Goal: Transaction & Acquisition: Purchase product/service

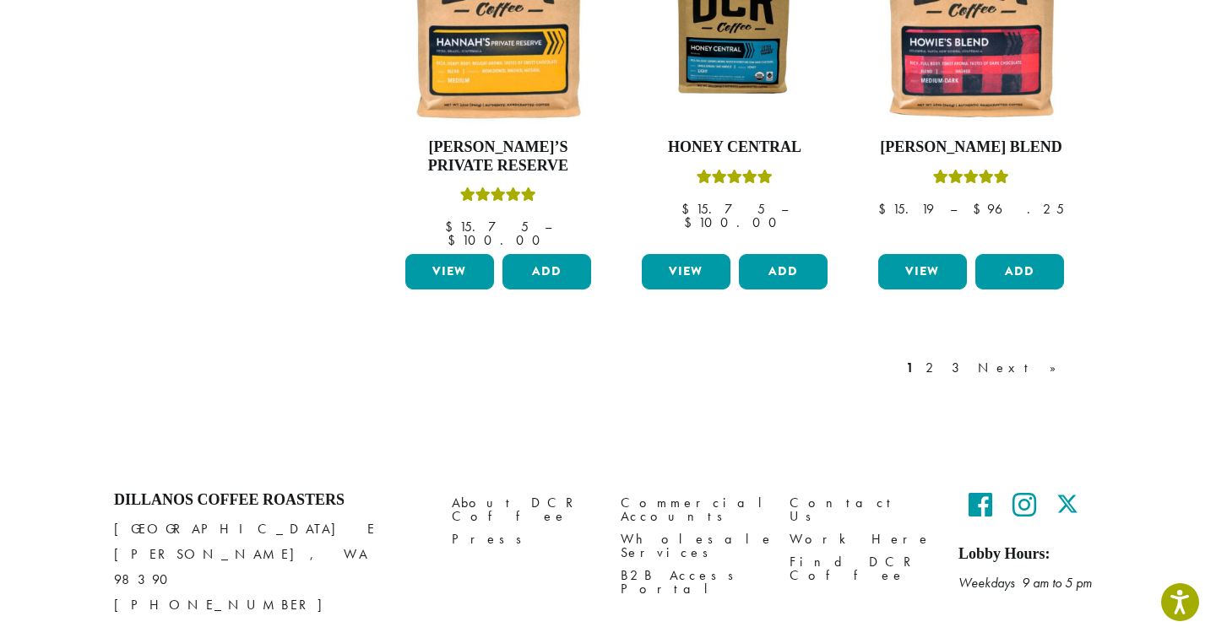
scroll to position [1538, 0]
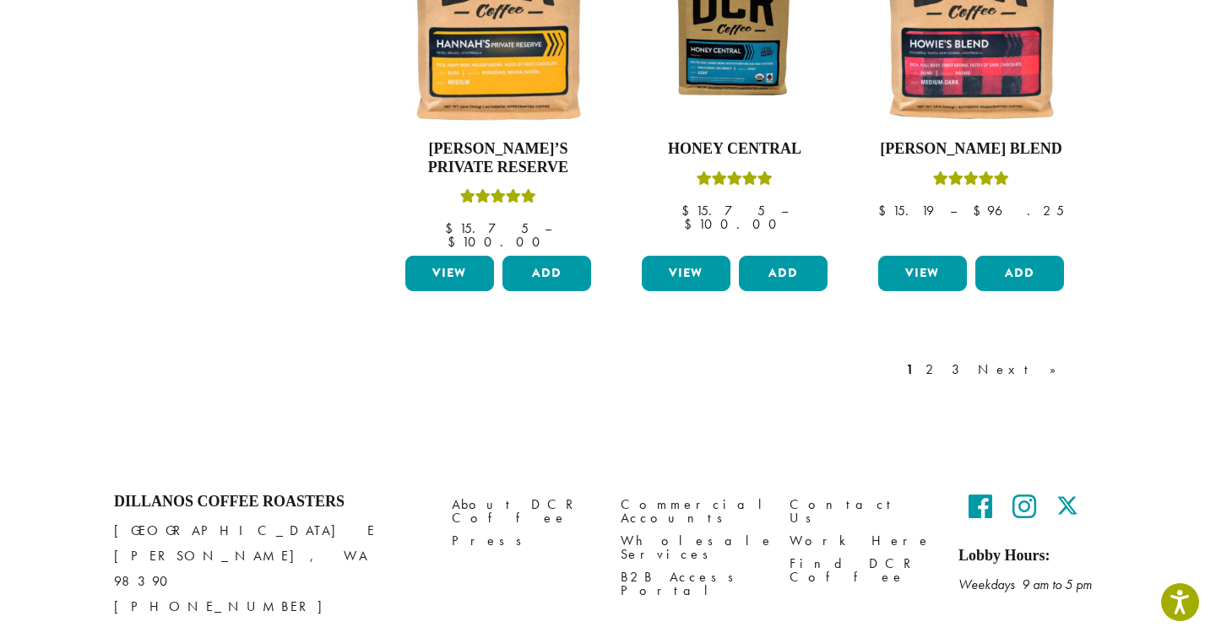
click at [1030, 493] on icon at bounding box center [1024, 506] width 24 height 27
click at [1076, 493] on icon at bounding box center [1067, 506] width 22 height 27
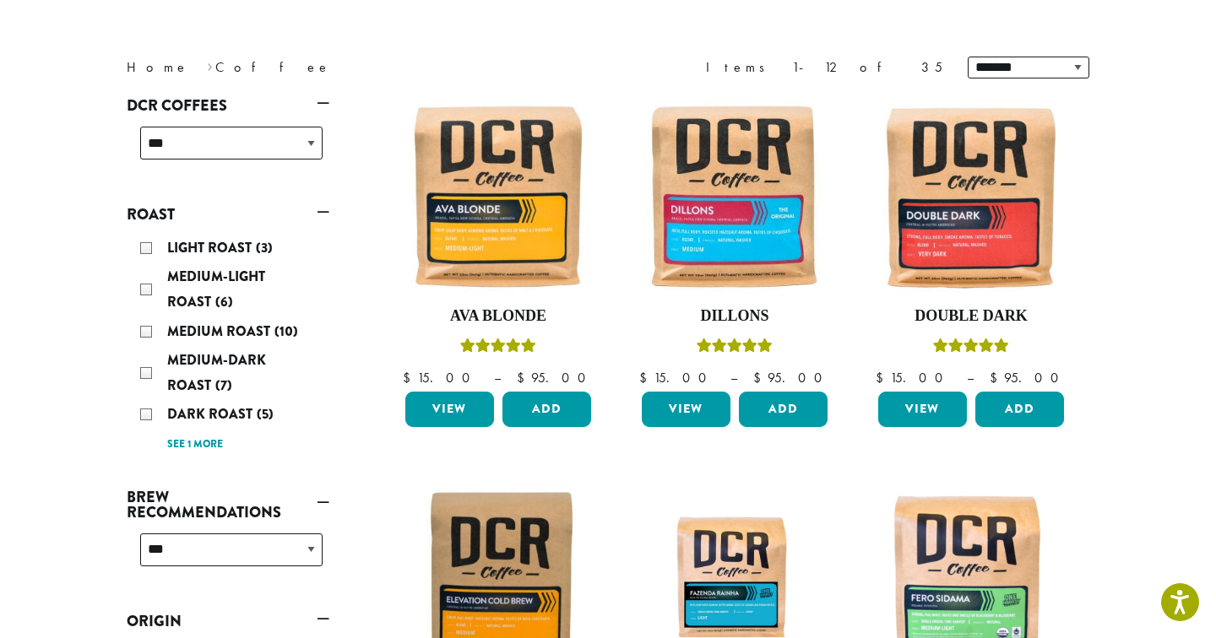
scroll to position [231, 0]
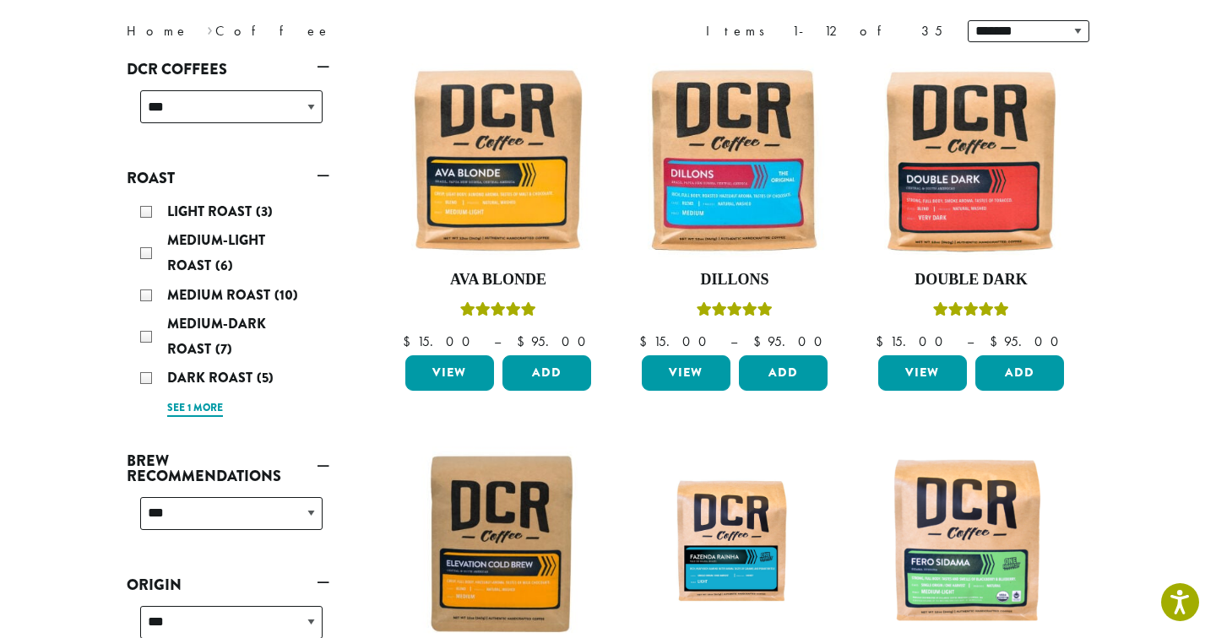
click at [198, 411] on link "See 1 more" at bounding box center [195, 408] width 56 height 17
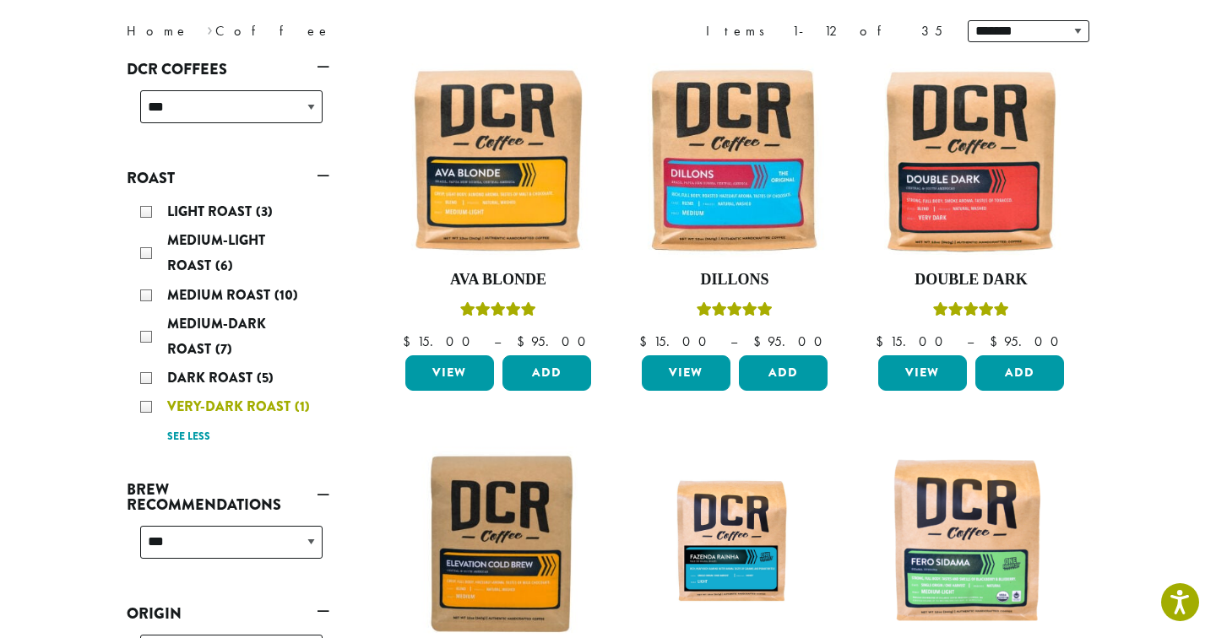
click at [173, 406] on span "Very-Dark Roast" at bounding box center [230, 406] width 127 height 19
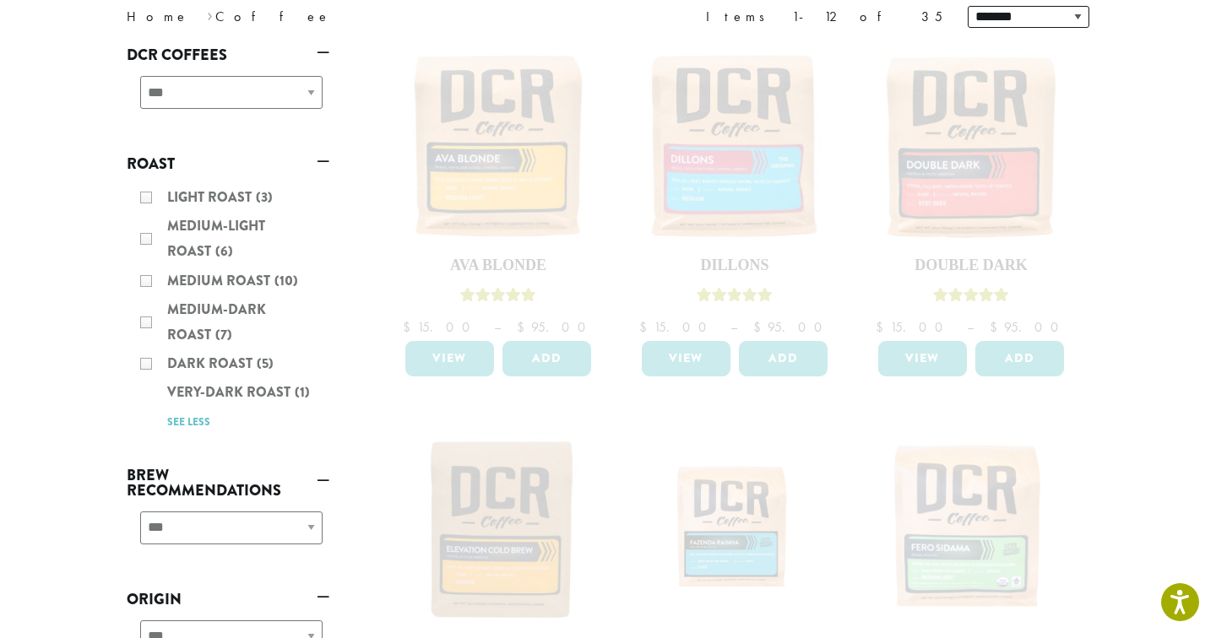
scroll to position [215, 0]
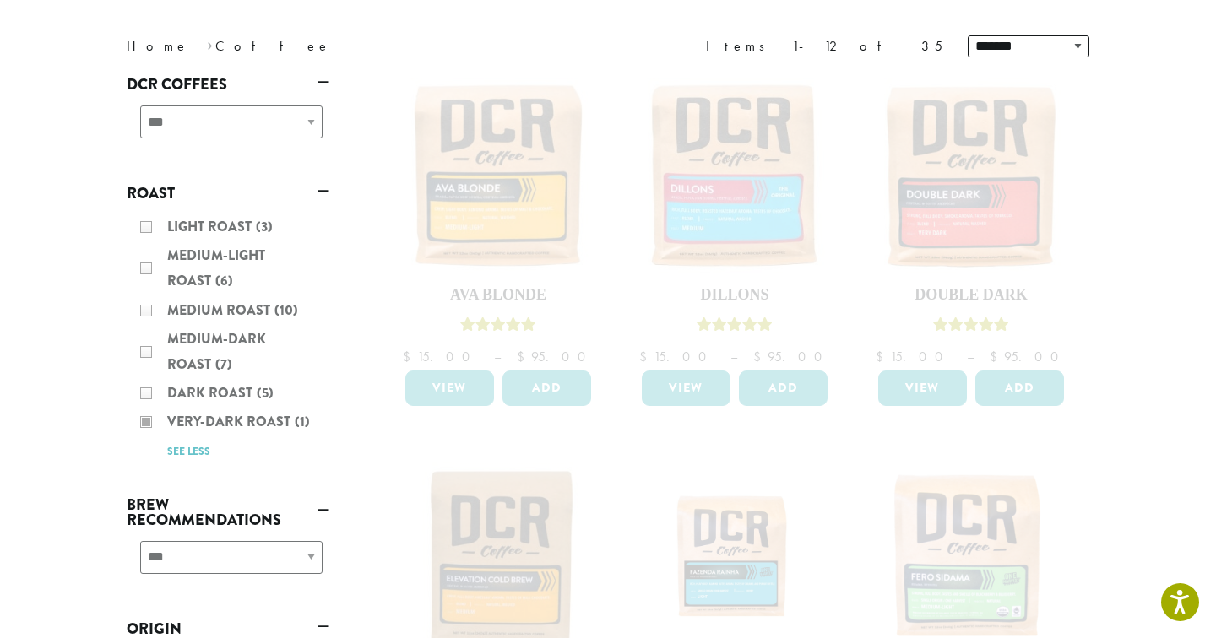
click at [214, 415] on div "Light Roast (3) Medium-Light Roast (6) Medium Roast (10) Medium-Dark Roast (7) …" at bounding box center [228, 339] width 203 height 263
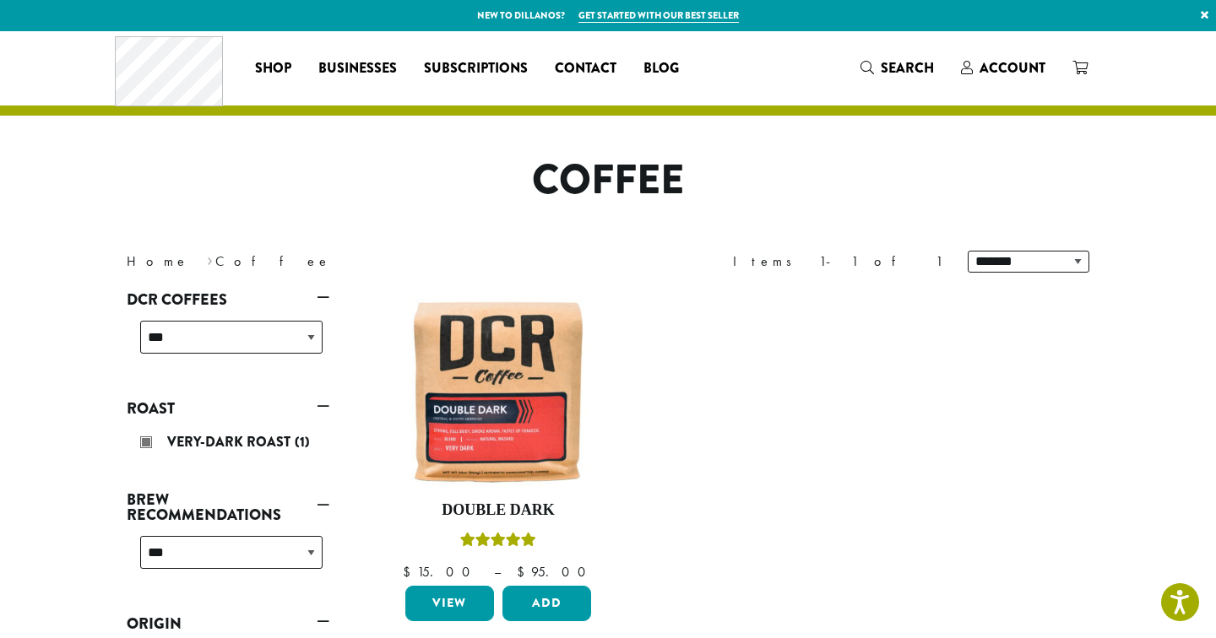
click at [146, 445] on div "Very-Dark Roast (1)" at bounding box center [231, 442] width 182 height 25
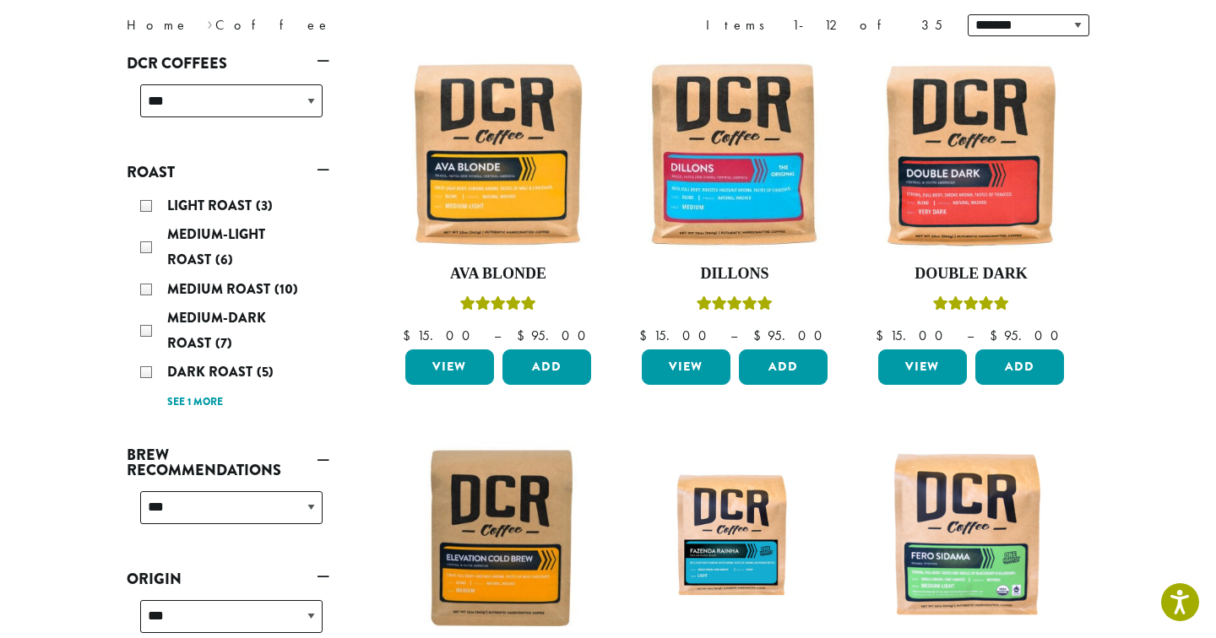
scroll to position [252, 0]
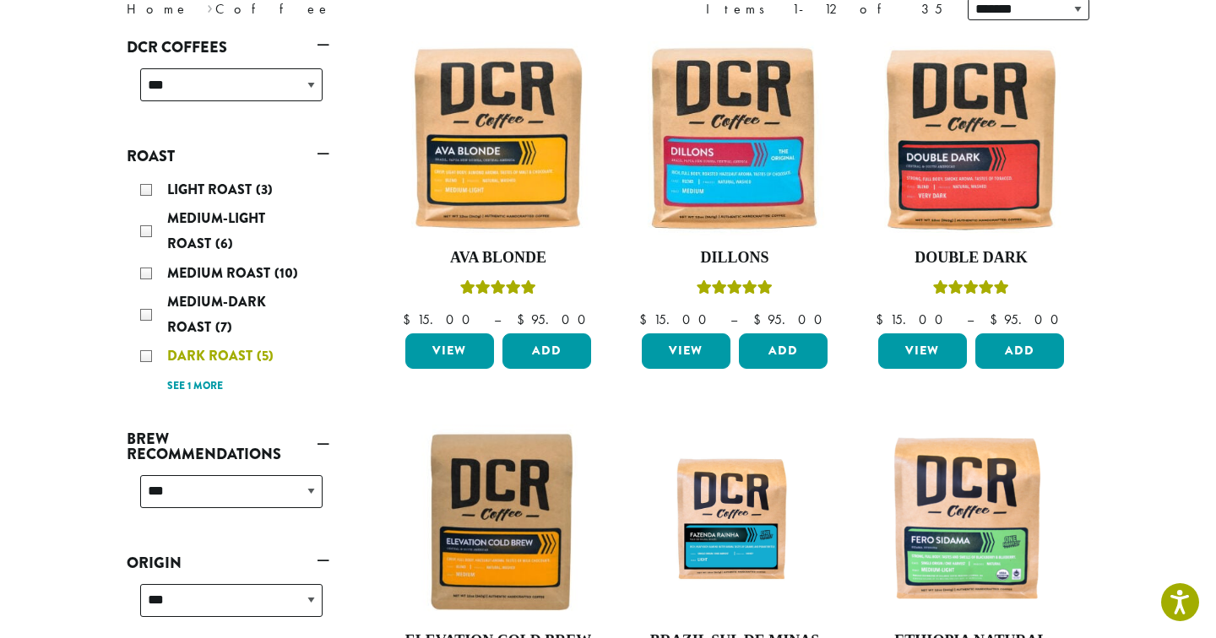
click at [151, 358] on div "Dark Roast (5)" at bounding box center [231, 356] width 182 height 25
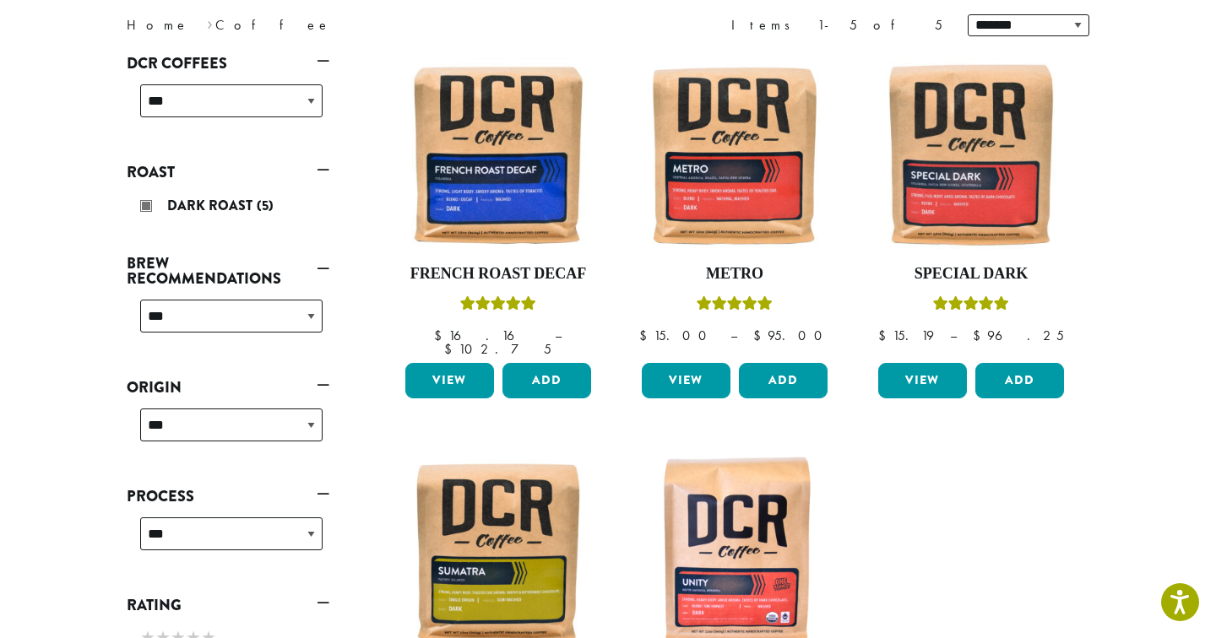
scroll to position [236, 0]
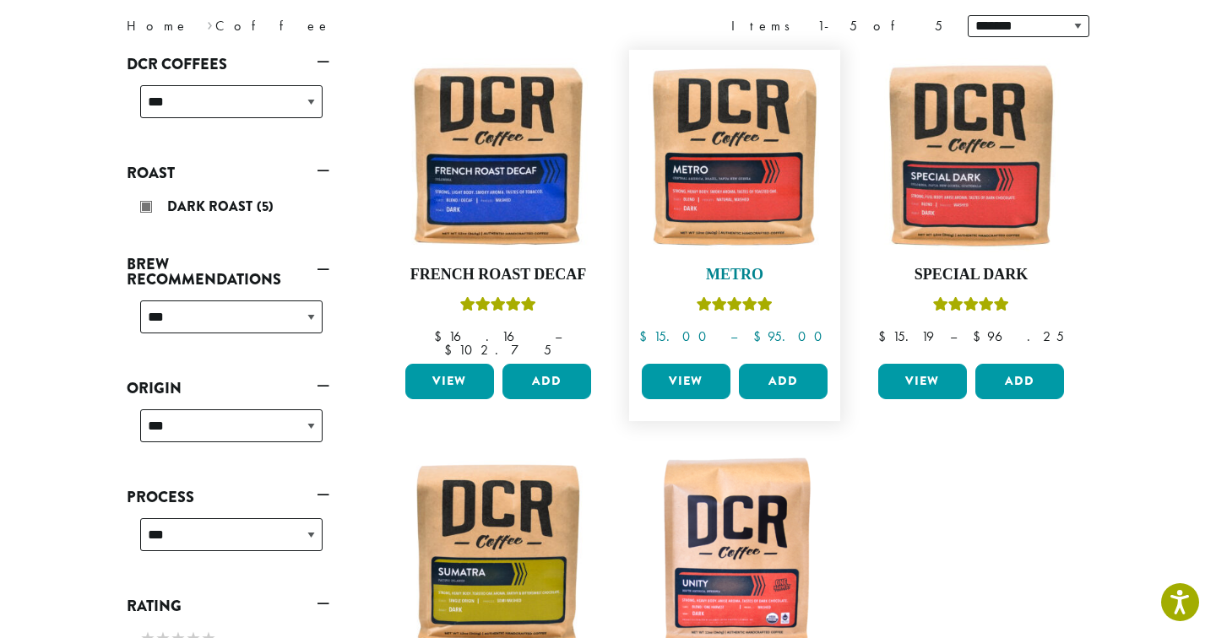
click at [783, 159] on img at bounding box center [734, 155] width 194 height 194
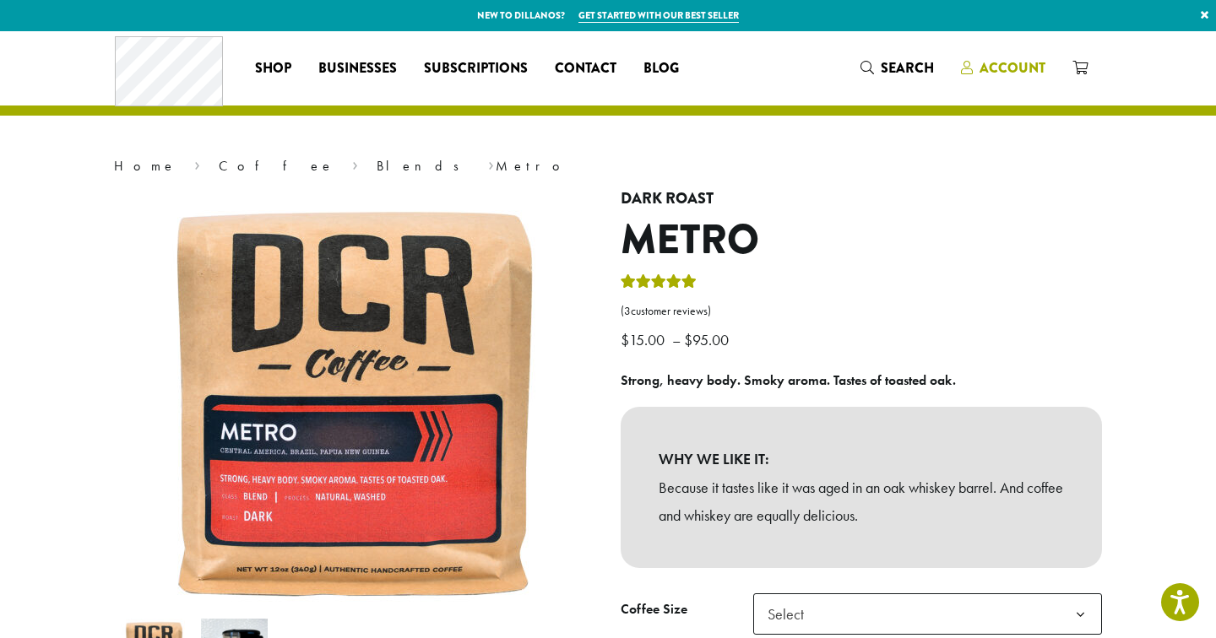
click at [1010, 63] on span "Account" at bounding box center [1012, 67] width 66 height 19
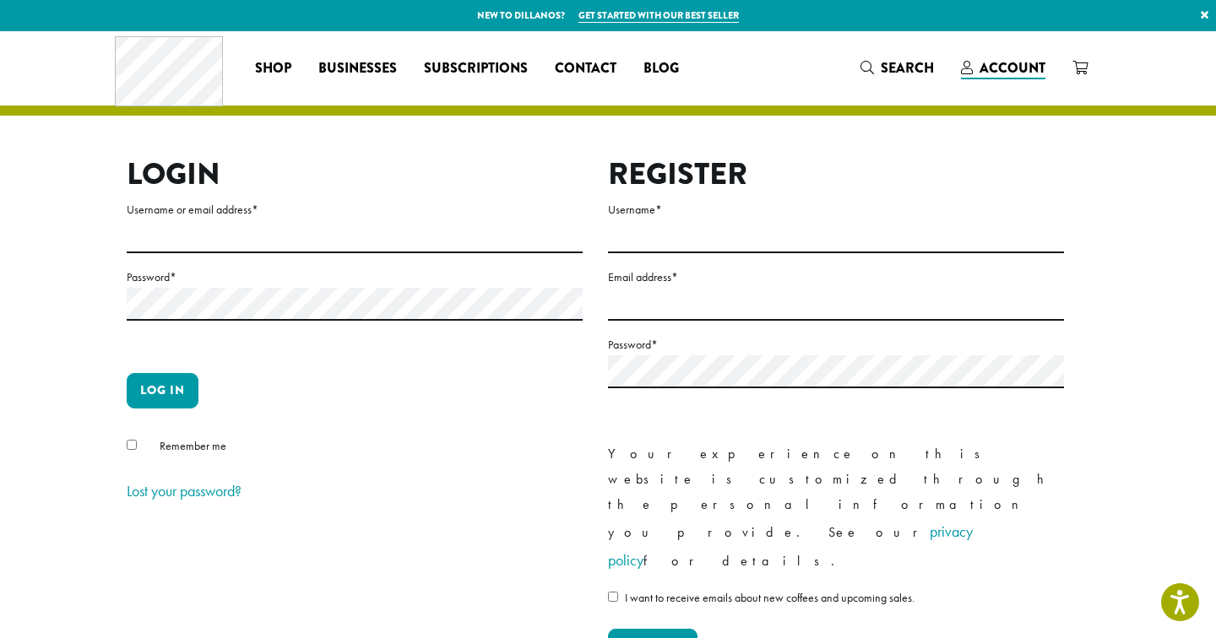
click at [305, 246] on input "Username or email address *" at bounding box center [355, 236] width 456 height 33
click at [561, 232] on input "Username or email address *" at bounding box center [355, 236] width 456 height 33
type input "*******"
click at [162, 390] on button "Log in" at bounding box center [163, 390] width 72 height 35
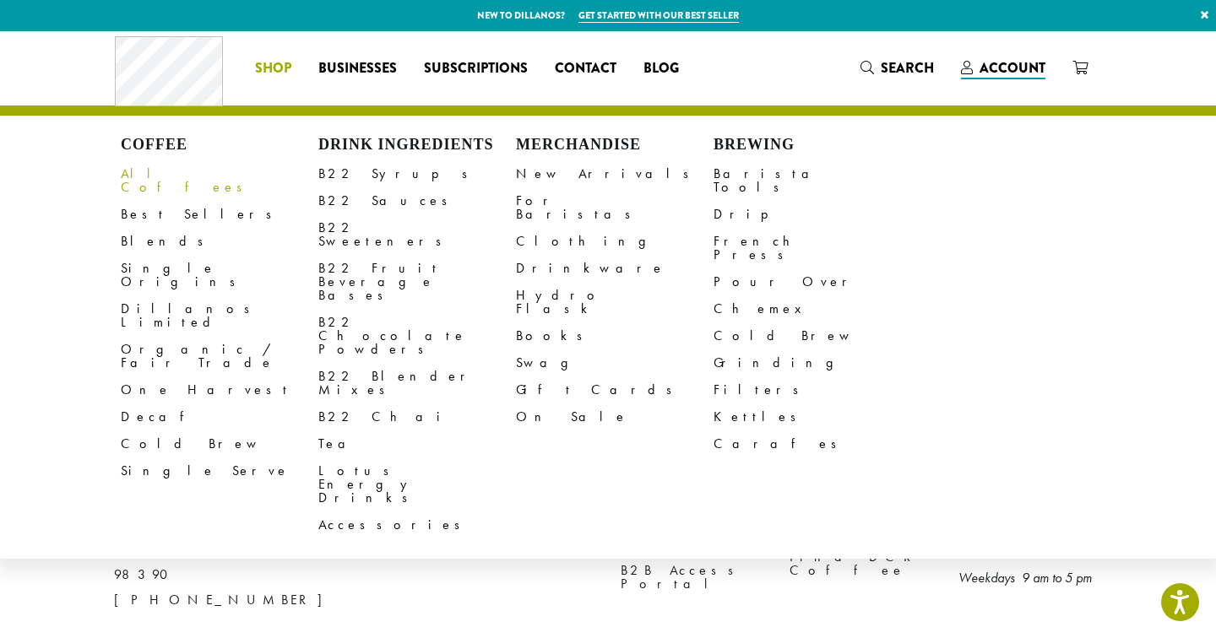
click at [164, 171] on link "All Coffees" at bounding box center [220, 180] width 198 height 41
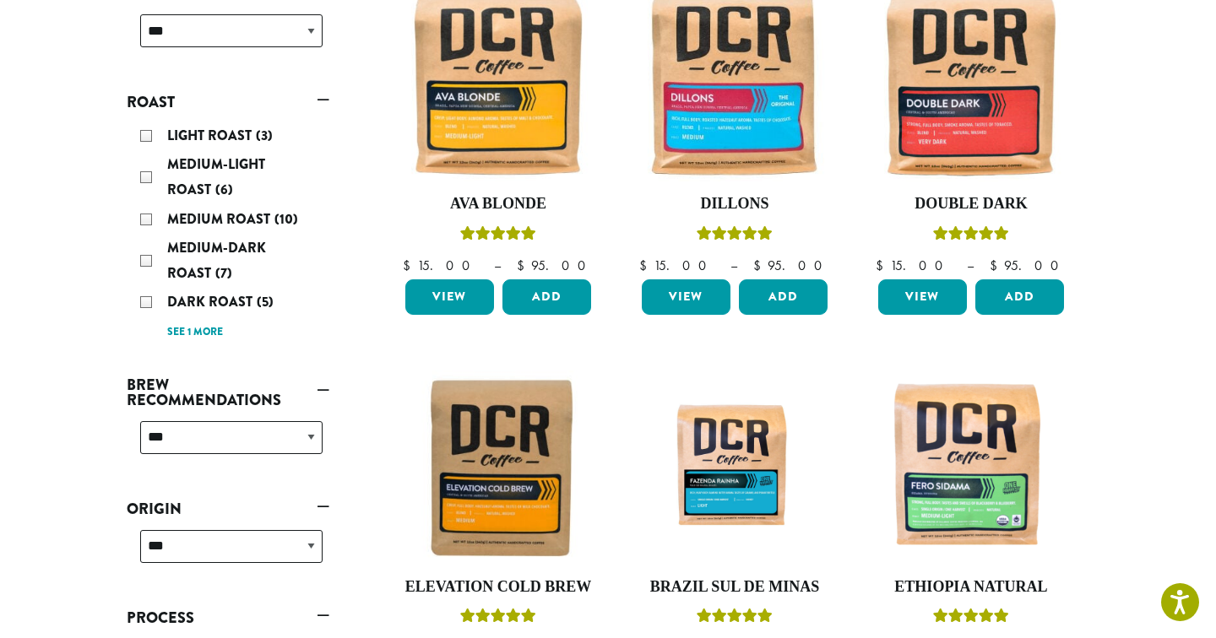
scroll to position [340, 0]
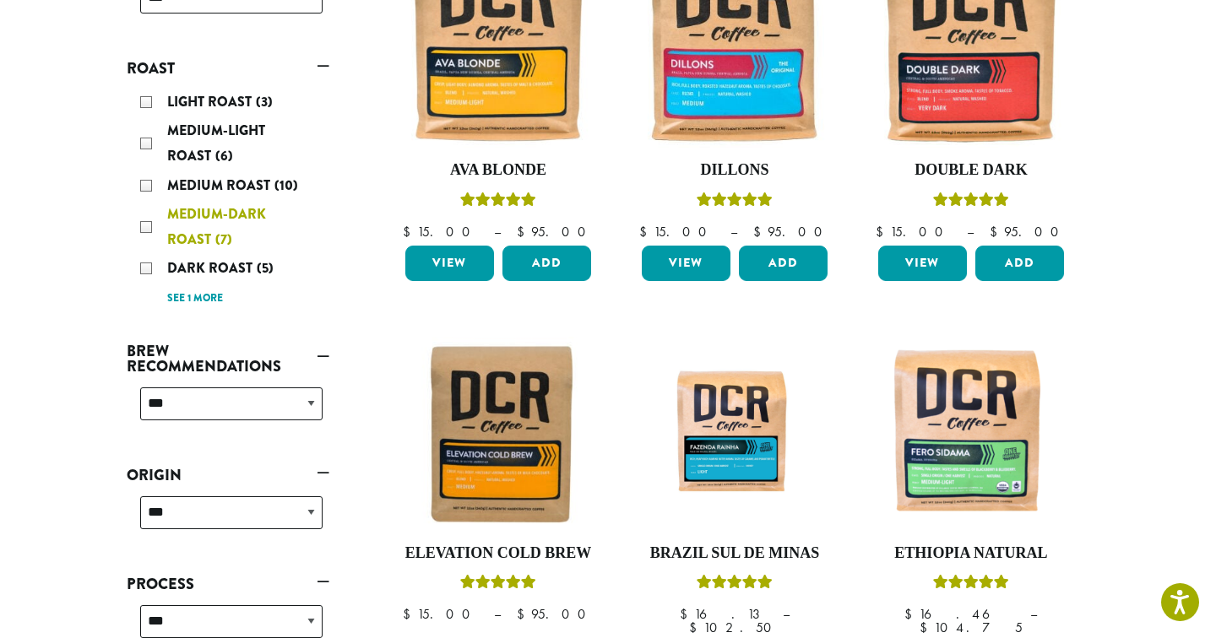
click at [193, 239] on span "Medium-Dark Roast" at bounding box center [216, 226] width 99 height 45
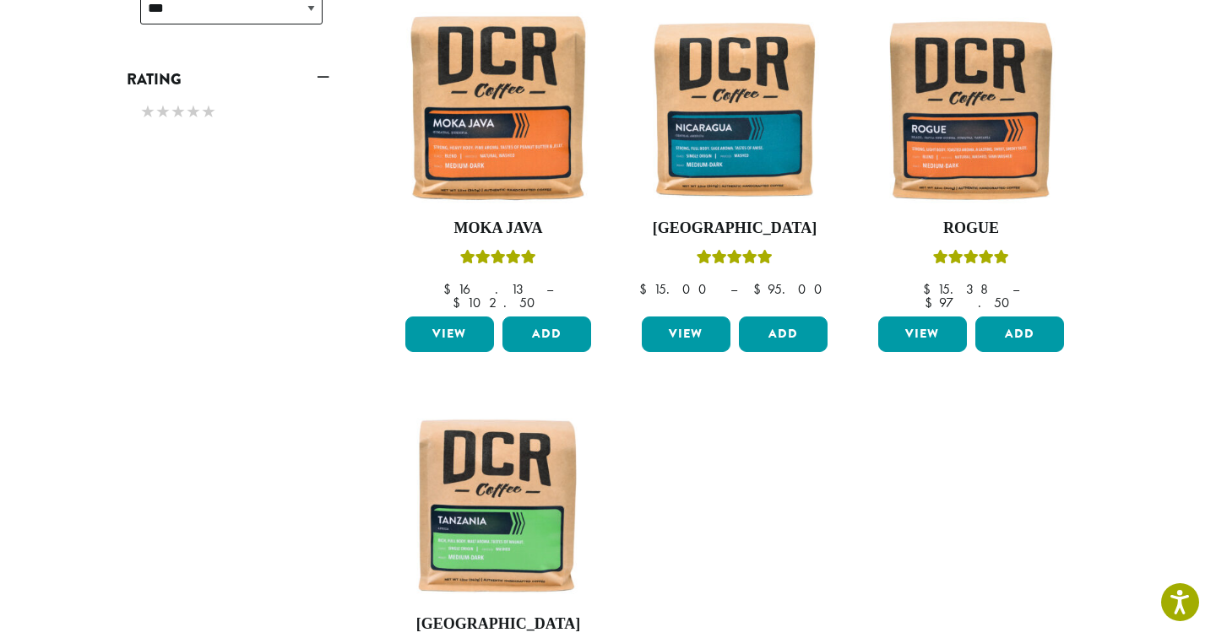
scroll to position [679, 0]
click at [753, 319] on button "Add" at bounding box center [783, 334] width 89 height 35
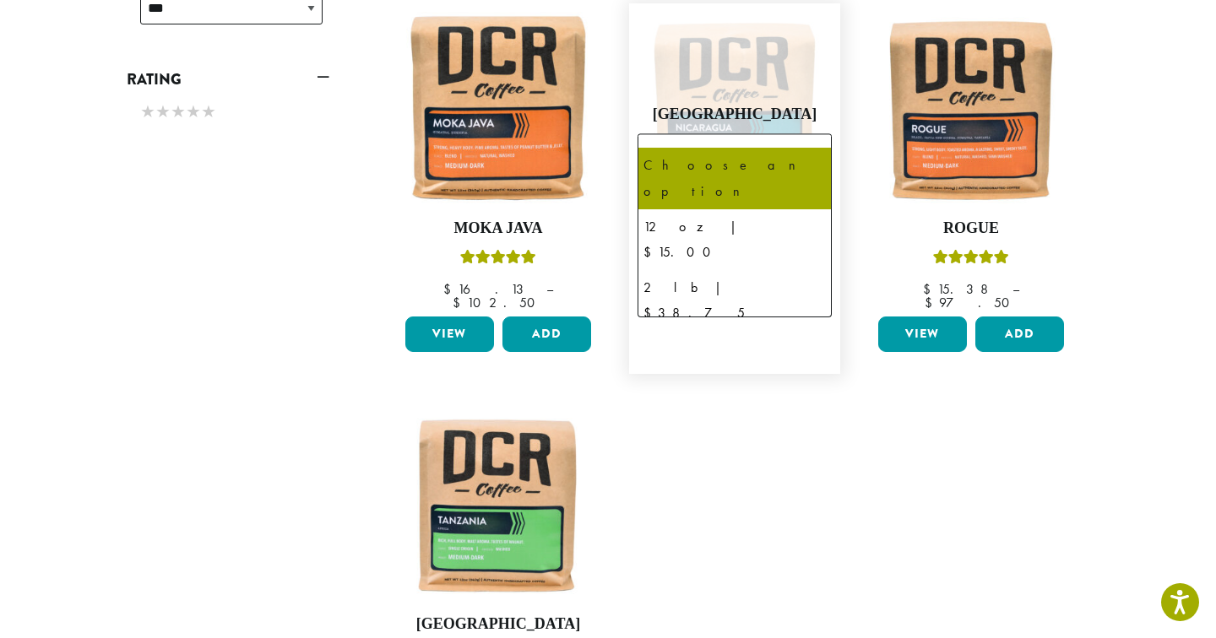
click at [784, 137] on span "Choose an option" at bounding box center [734, 154] width 194 height 41
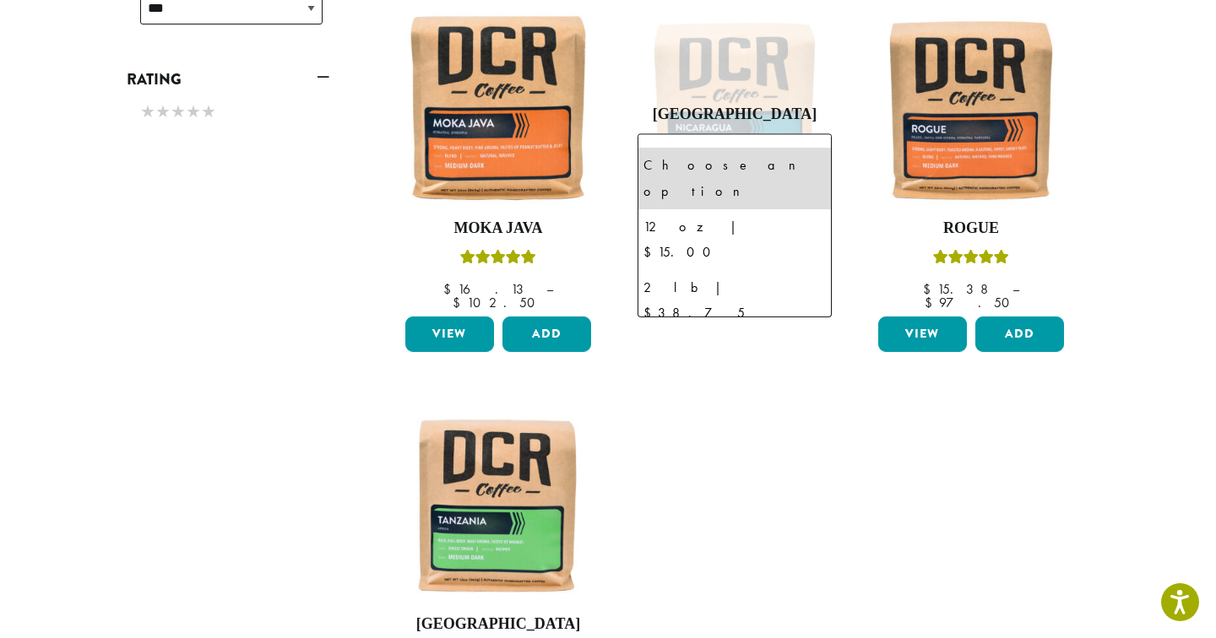
click at [915, 541] on ul "**********" at bounding box center [734, 171] width 709 height 1154
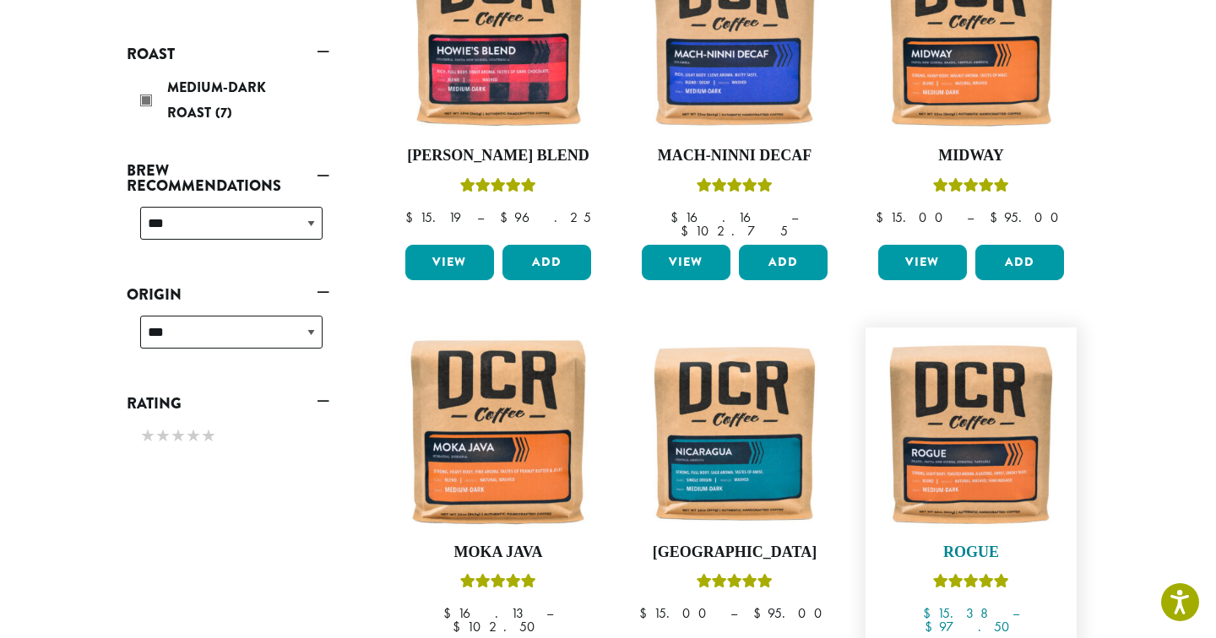
scroll to position [166, 0]
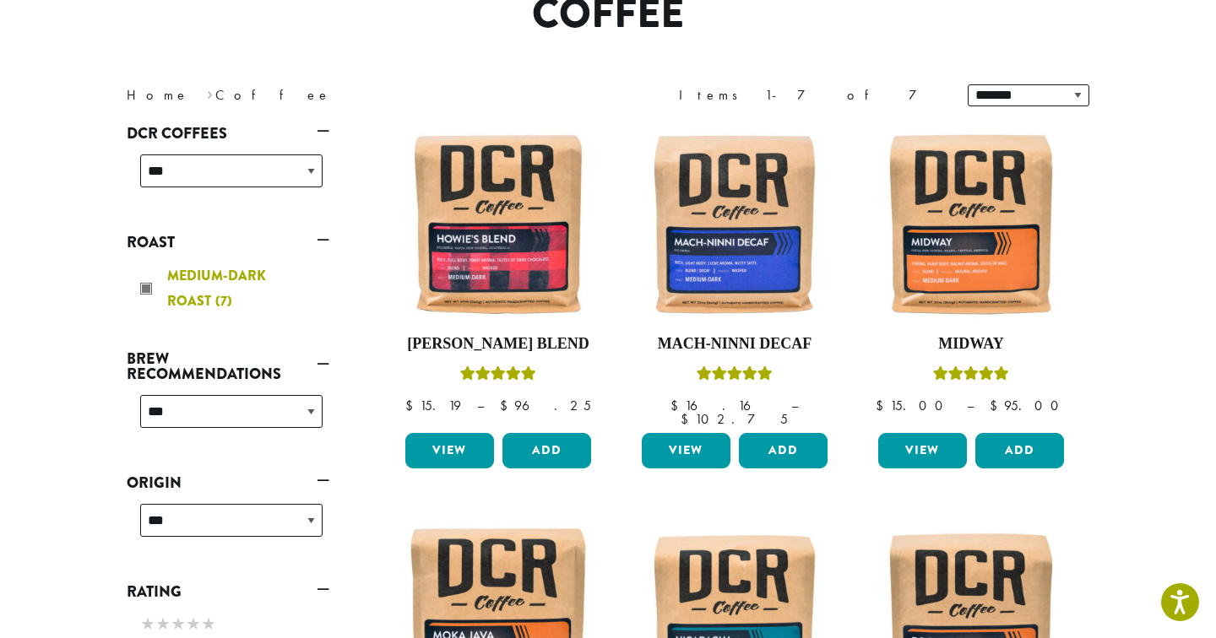
click at [157, 282] on div "Medium-Dark Roast (7)" at bounding box center [231, 288] width 182 height 51
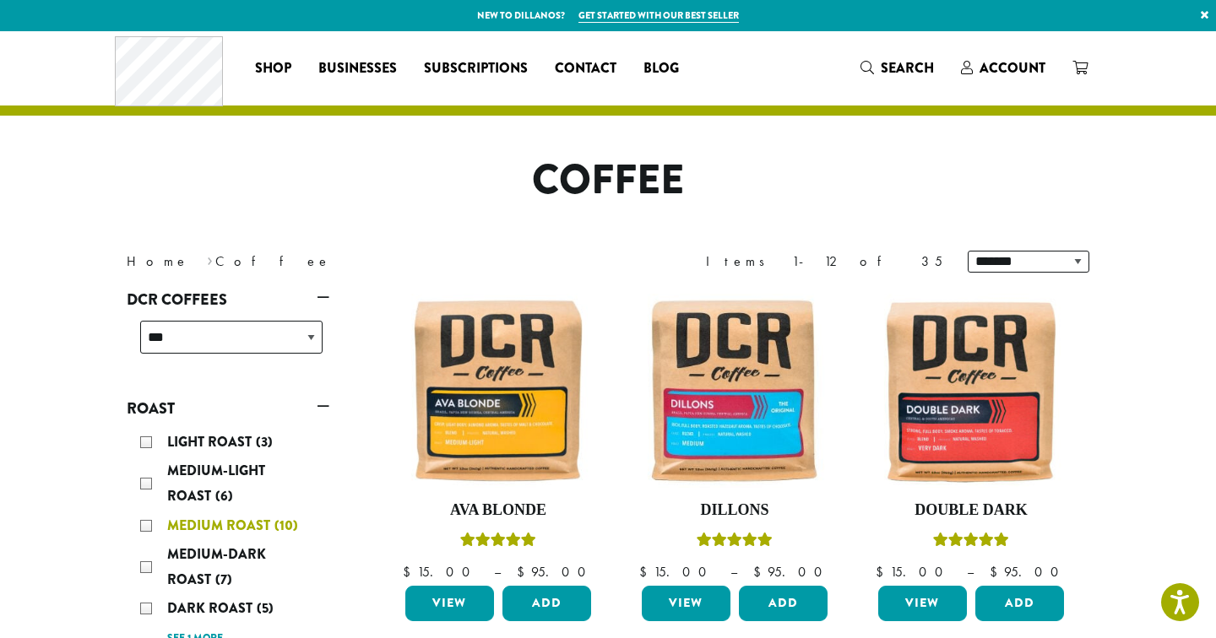
click at [250, 527] on span "Medium Roast" at bounding box center [220, 525] width 107 height 19
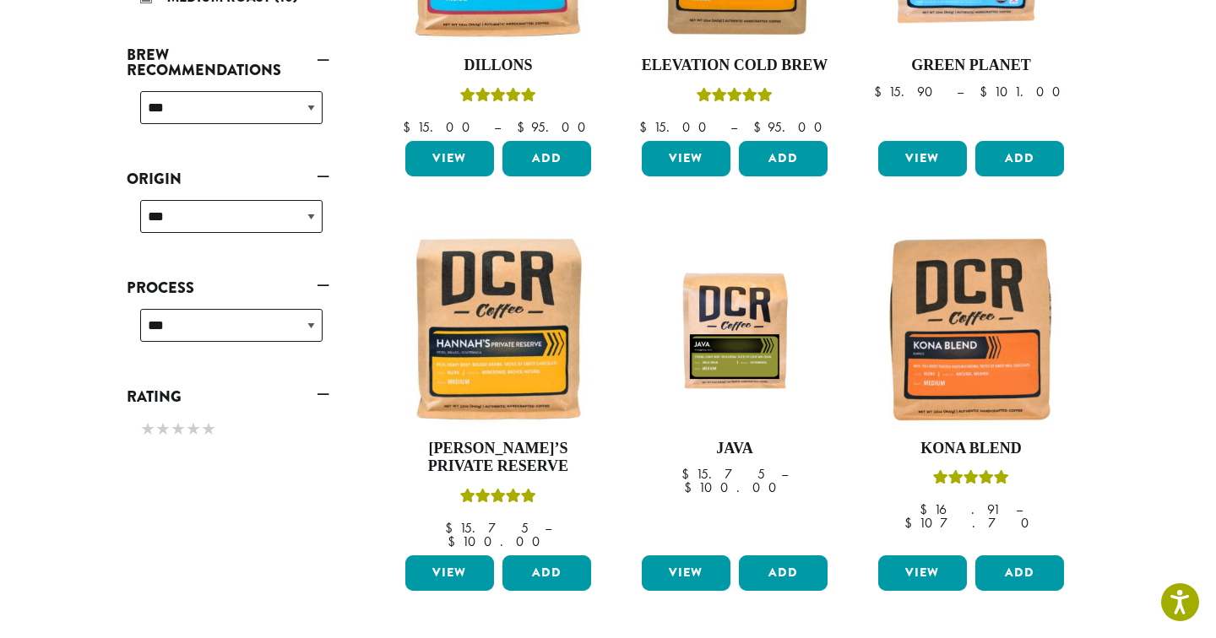
scroll to position [442, 0]
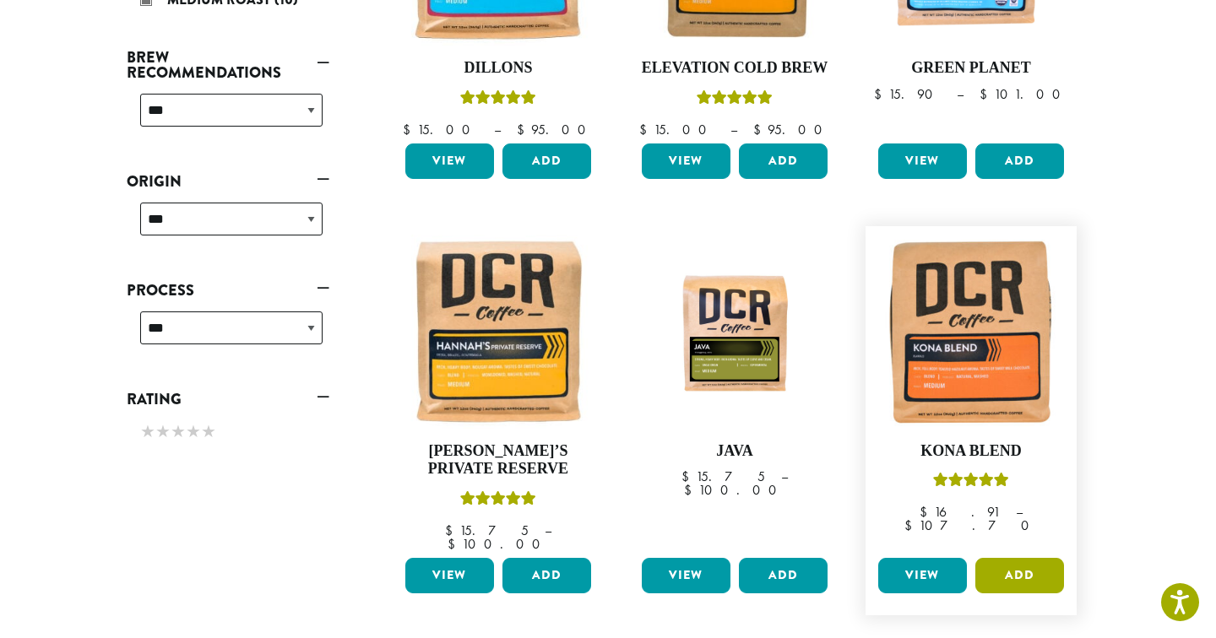
click at [1022, 561] on button "Add" at bounding box center [1019, 575] width 89 height 35
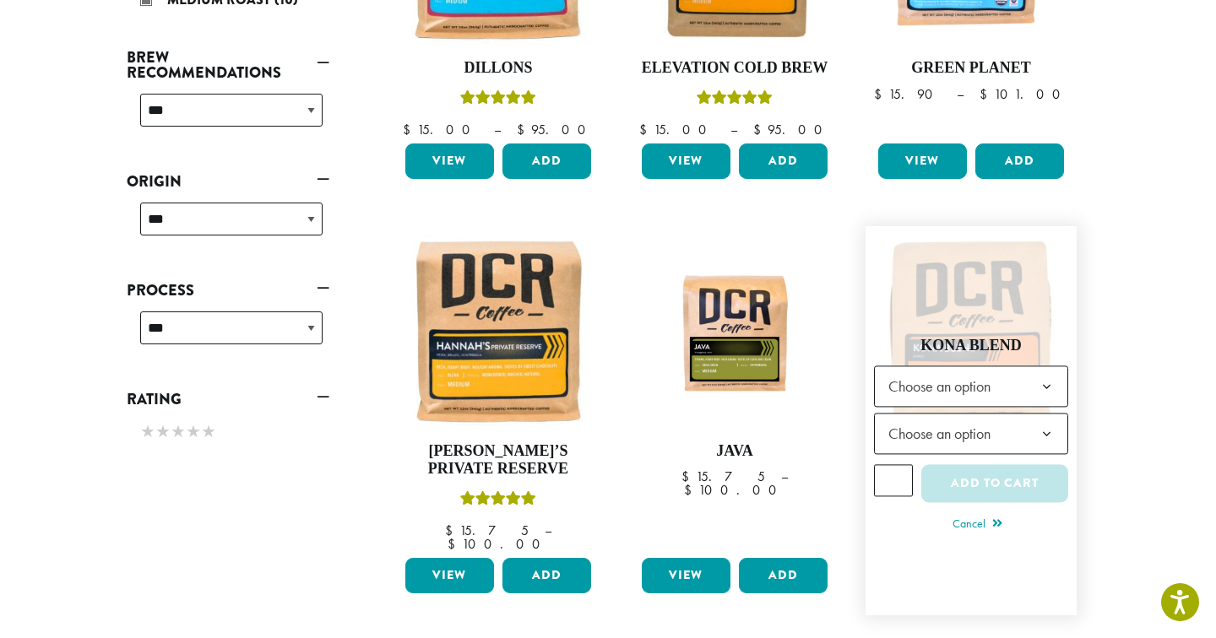
click at [996, 372] on span "Choose an option" at bounding box center [945, 386] width 126 height 33
click at [1014, 377] on span "12 oz | $16.91" at bounding box center [971, 386] width 194 height 41
click at [956, 431] on span "Choose an option" at bounding box center [945, 433] width 126 height 33
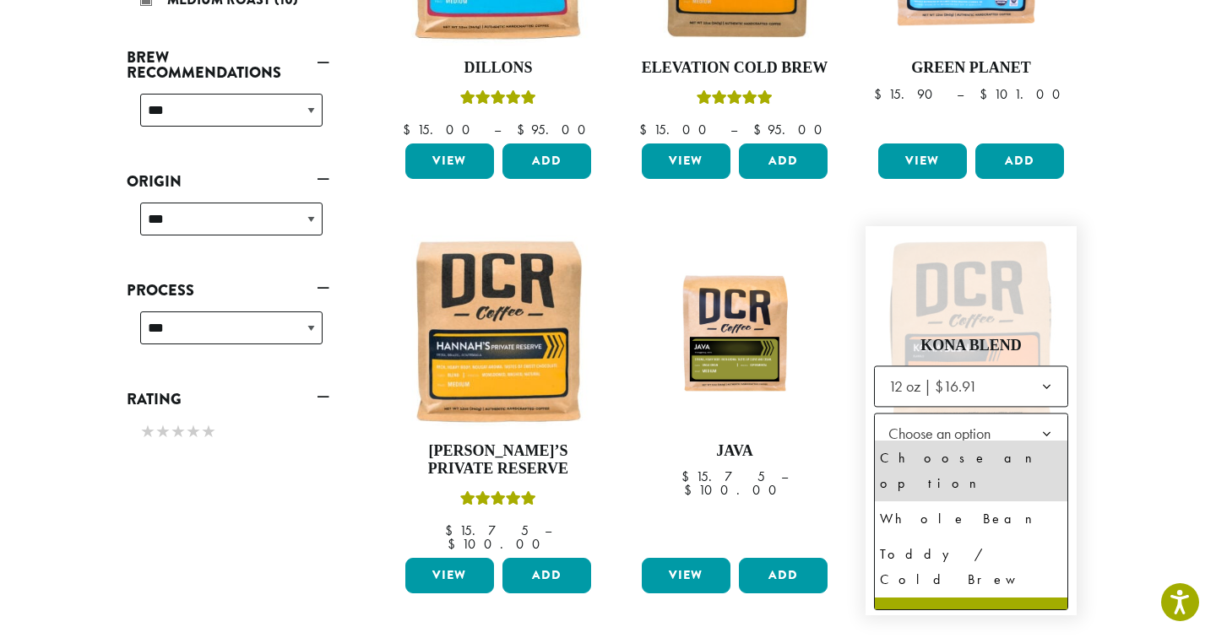
select select "*********"
select select "**********"
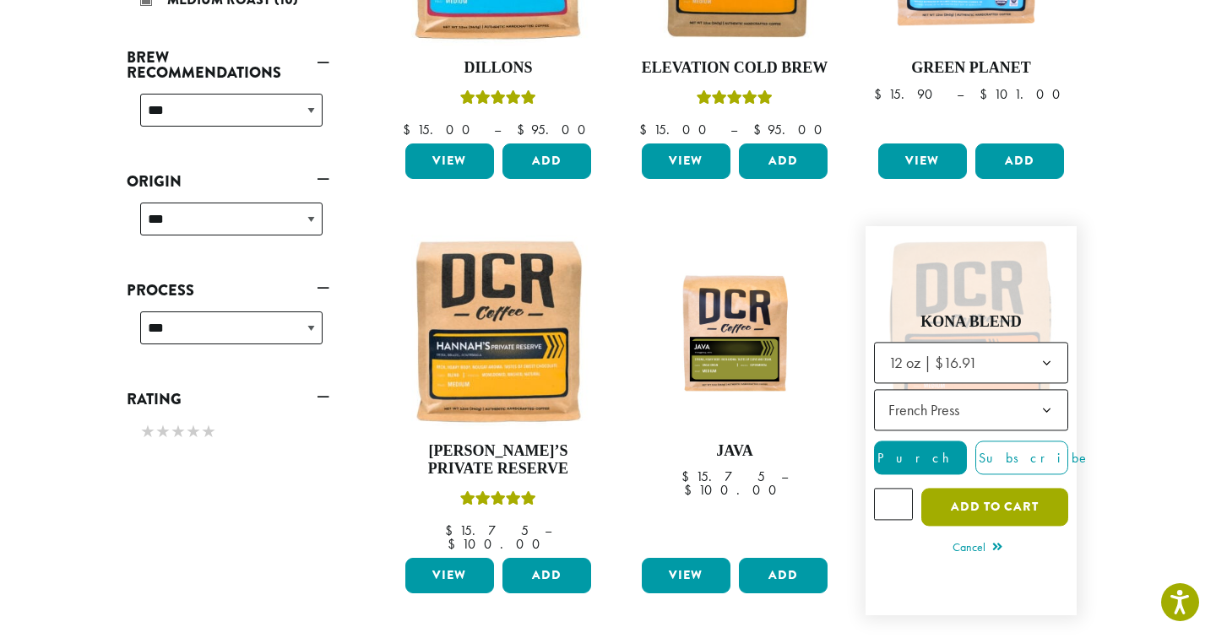
click at [974, 496] on button "Add to cart" at bounding box center [994, 507] width 147 height 38
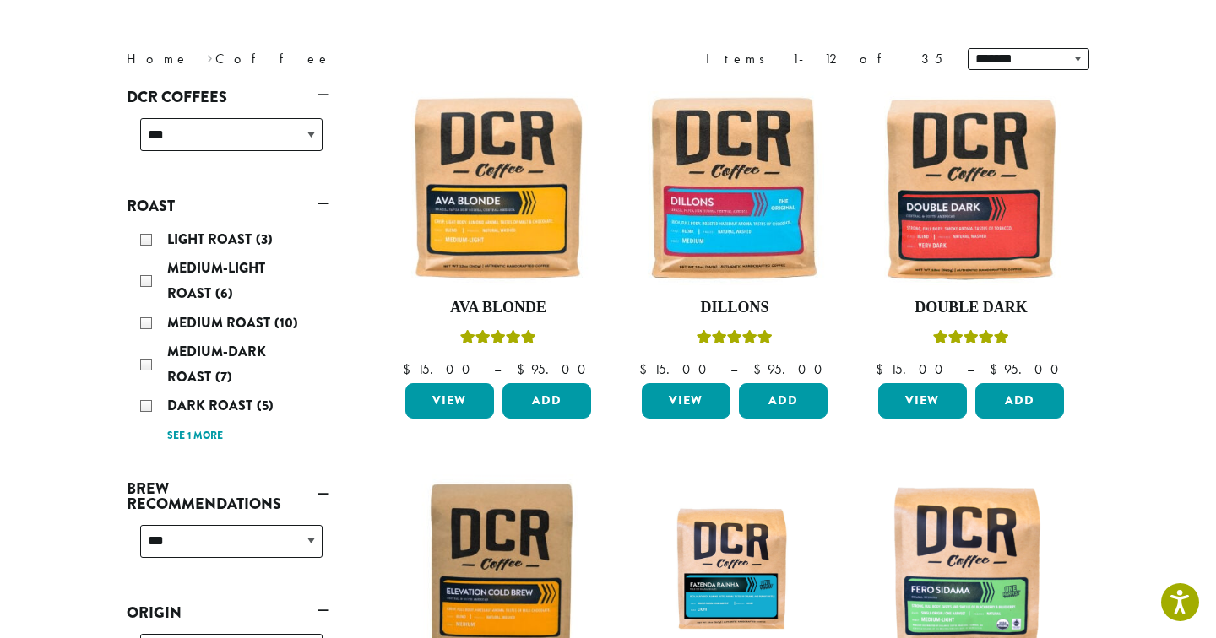
scroll to position [253, 0]
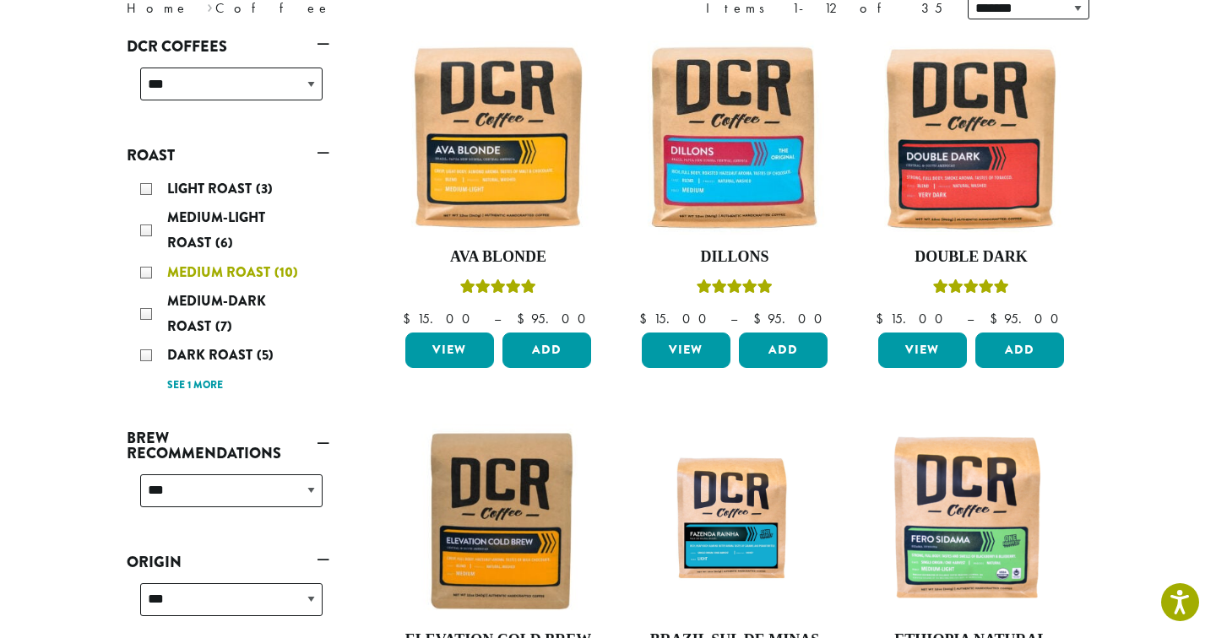
click at [204, 267] on span "Medium Roast" at bounding box center [220, 272] width 107 height 19
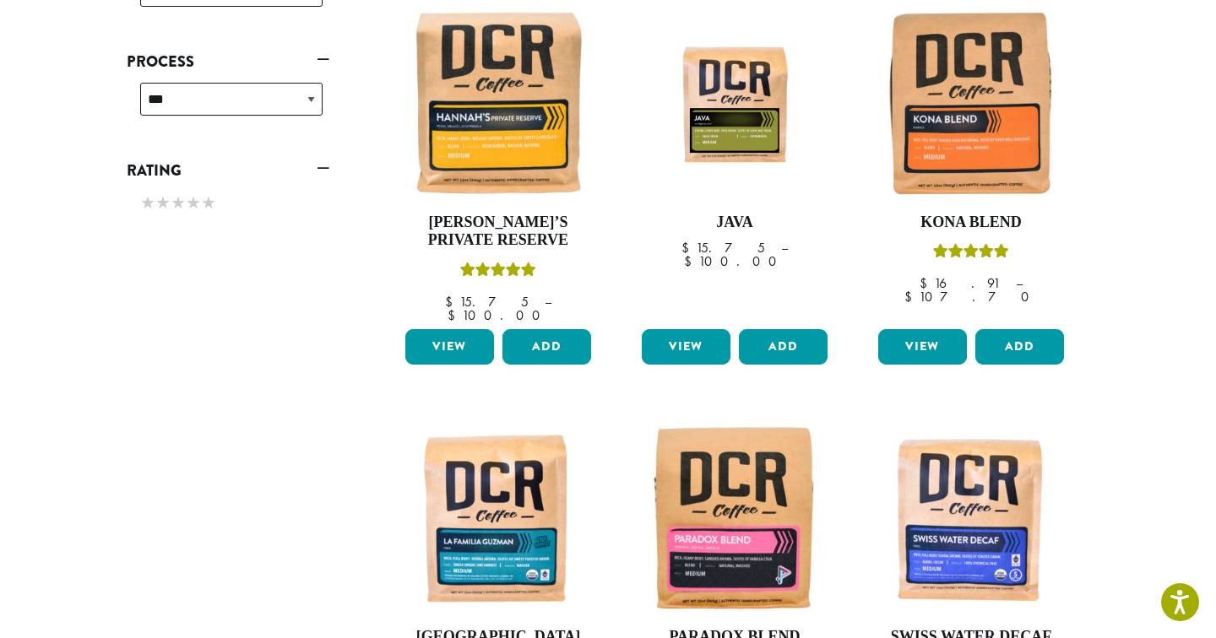
scroll to position [671, 0]
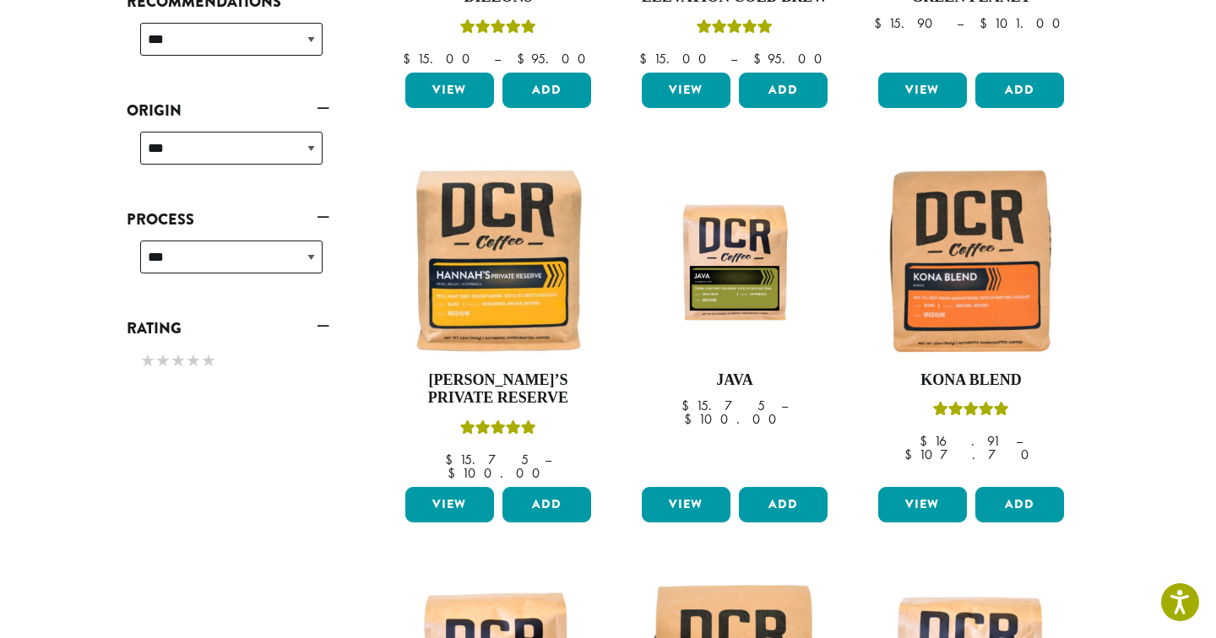
scroll to position [513, 0]
click at [1020, 507] on div "View Add" at bounding box center [971, 511] width 194 height 49
click at [1018, 495] on button "Add" at bounding box center [1019, 504] width 89 height 35
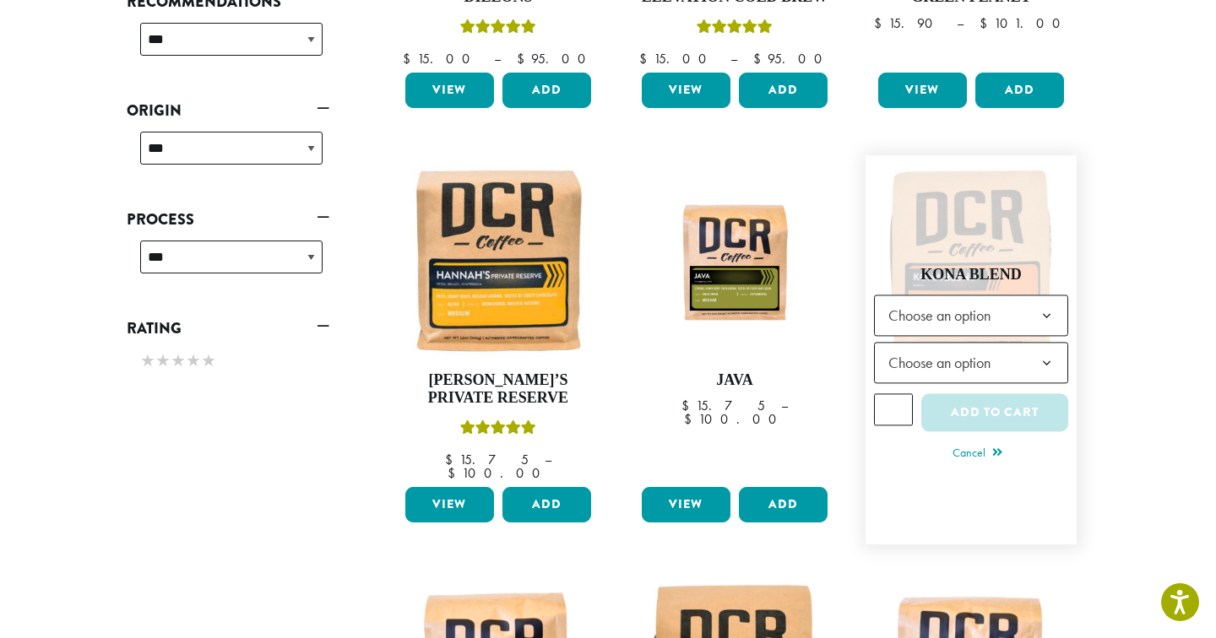
click at [905, 299] on span "Choose an option" at bounding box center [945, 315] width 126 height 33
click at [903, 365] on span "Choose an option" at bounding box center [945, 362] width 126 height 33
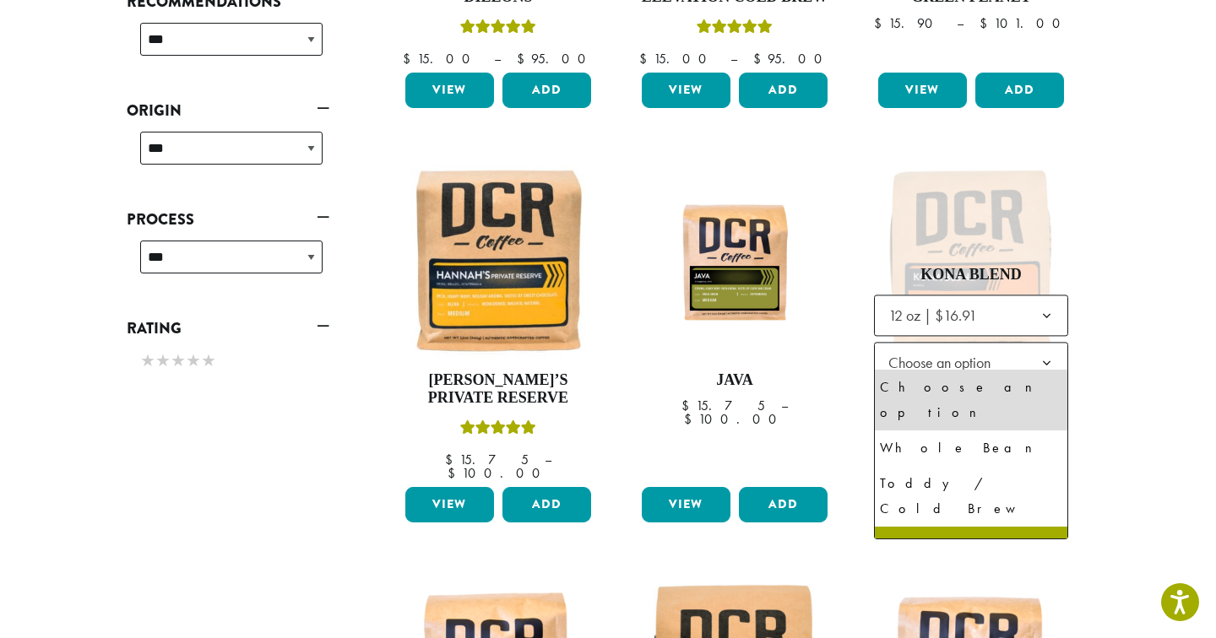
select select "*********"
select select "**********"
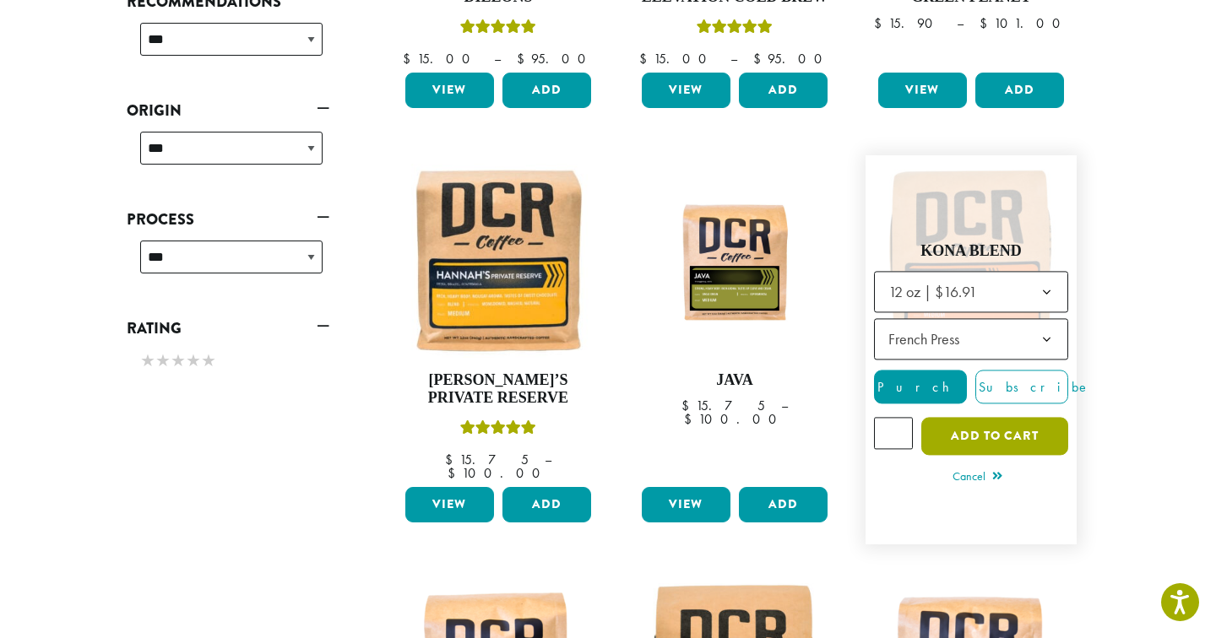
click at [1003, 431] on button "Add to cart" at bounding box center [994, 436] width 147 height 38
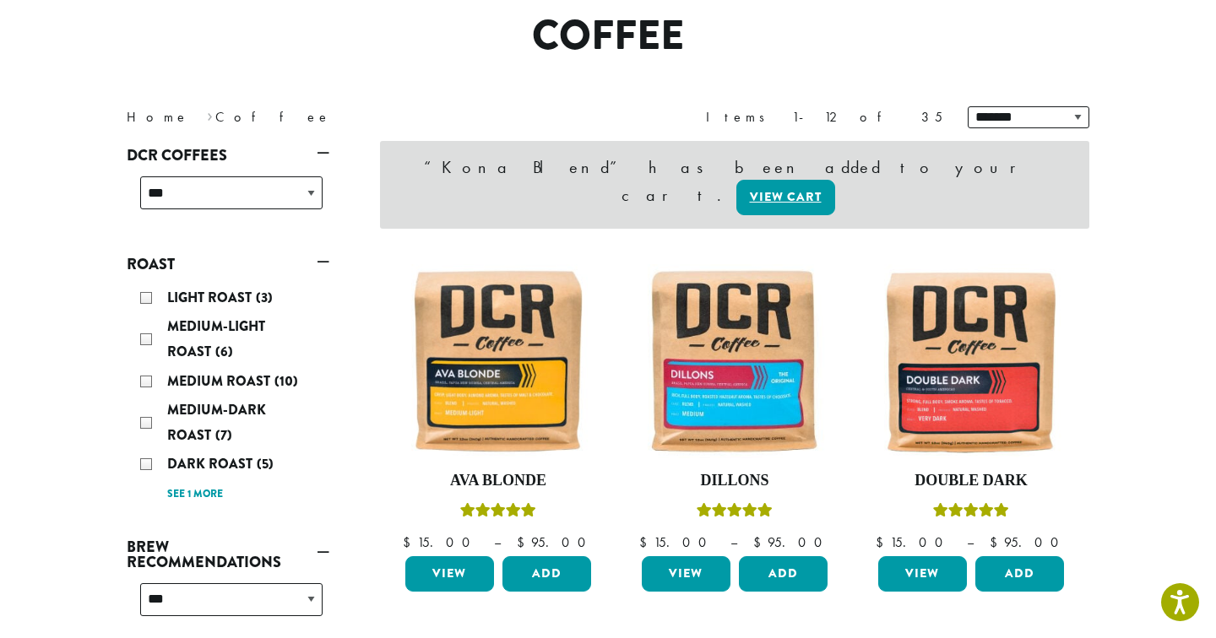
scroll to position [149, 0]
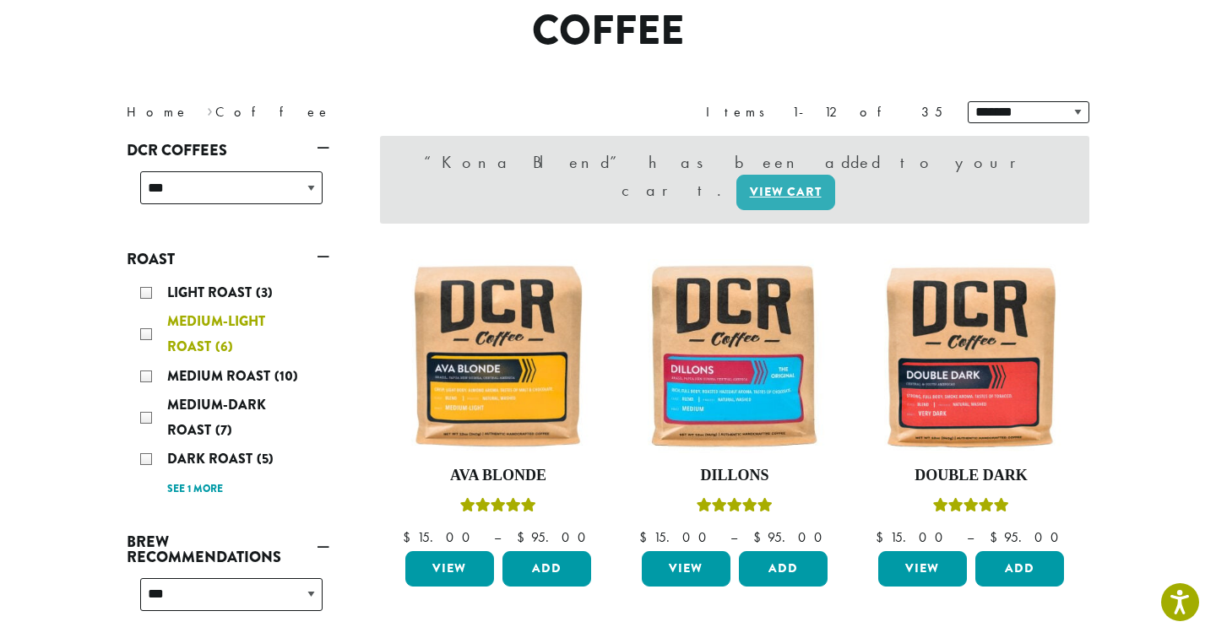
click at [199, 318] on span "Medium-Light Roast" at bounding box center [216, 334] width 98 height 45
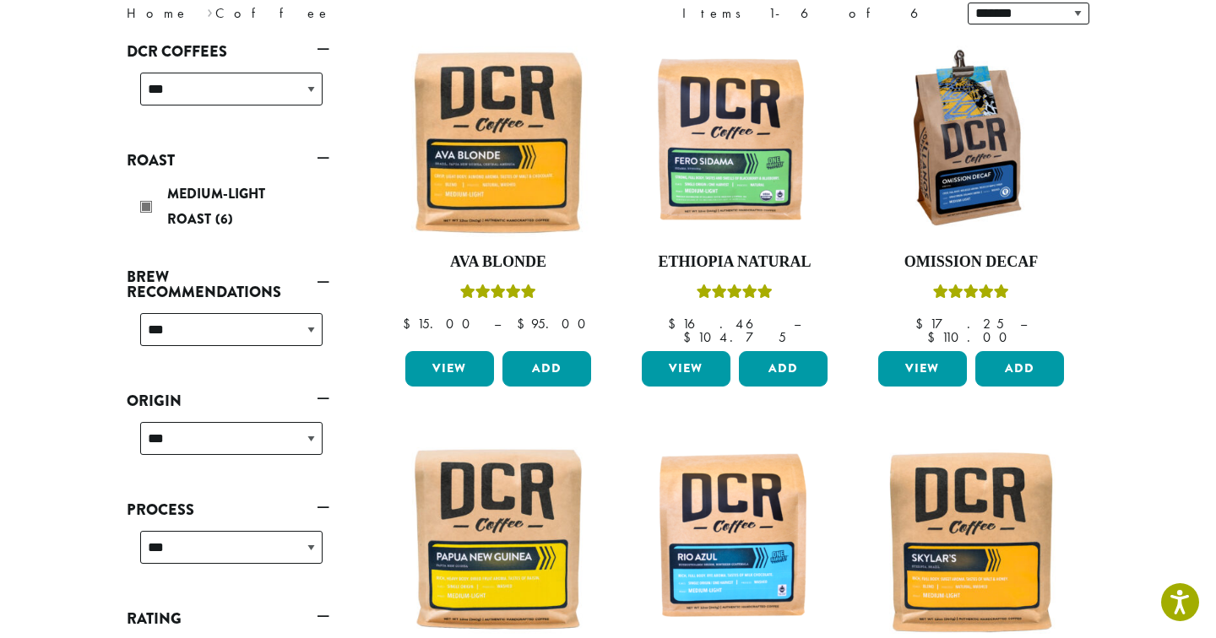
scroll to position [247, 0]
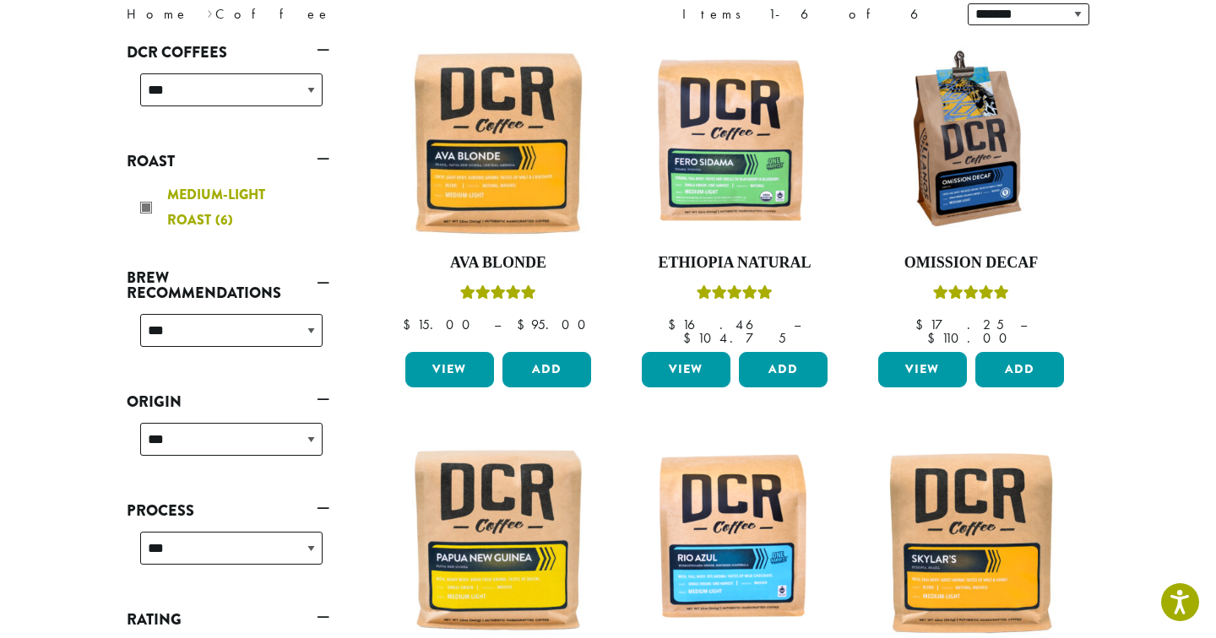
click at [169, 207] on div "Medium-Light Roast (6)" at bounding box center [231, 207] width 182 height 51
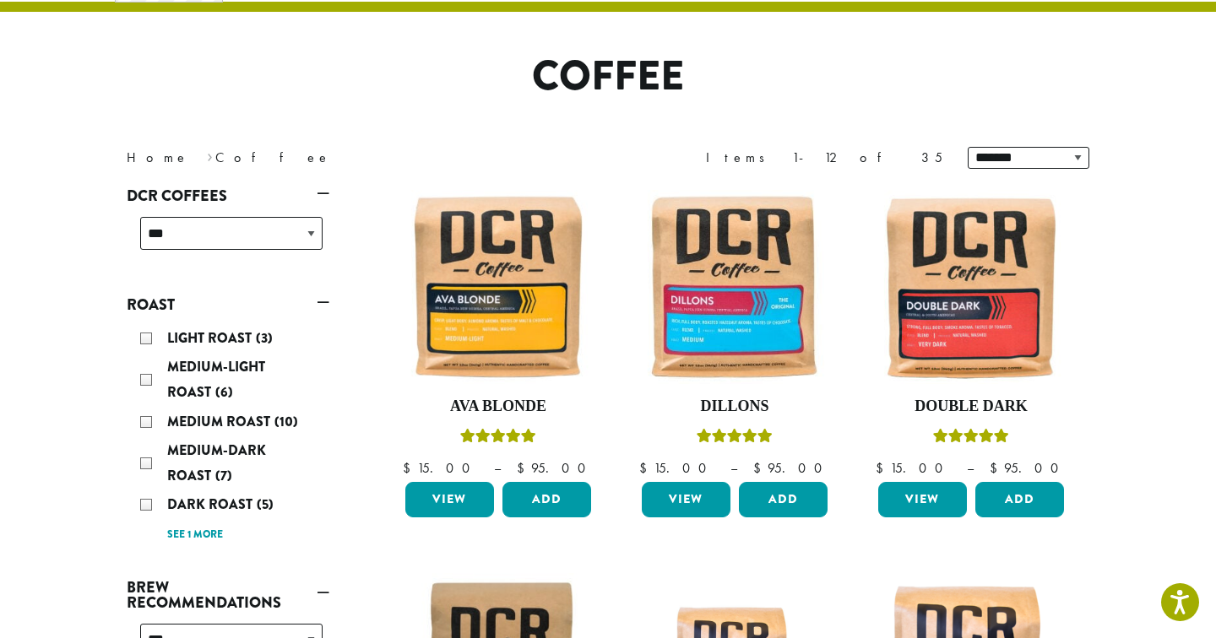
scroll to position [103, 0]
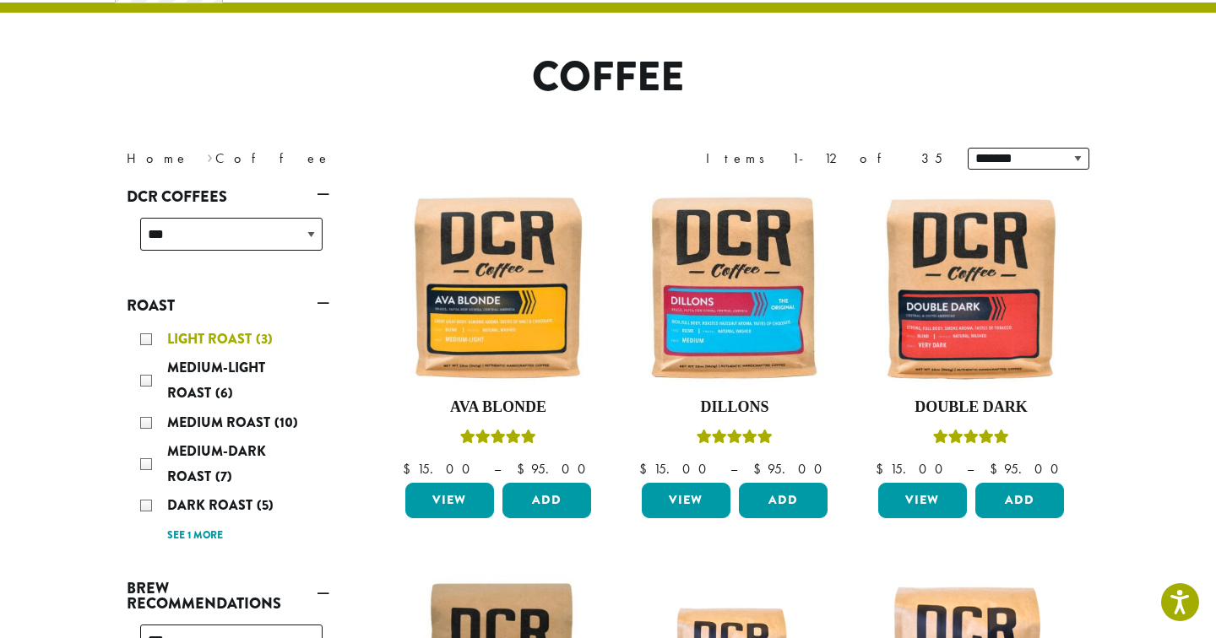
click at [165, 337] on div "Light Roast (3)" at bounding box center [231, 339] width 182 height 25
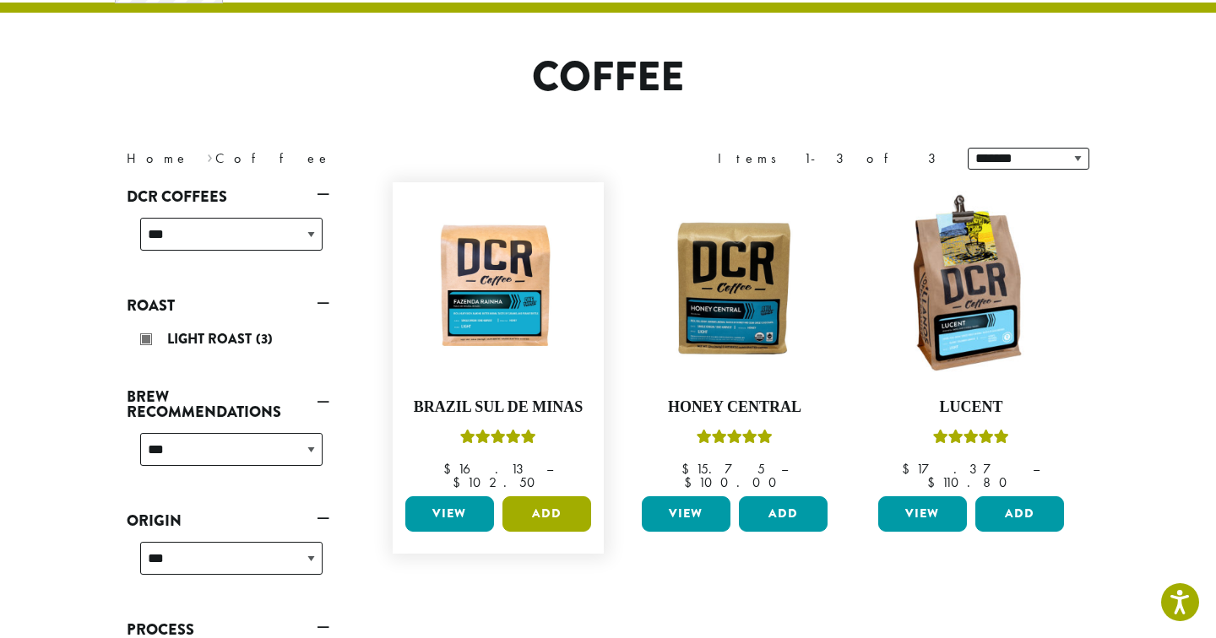
click at [526, 497] on button "Add" at bounding box center [546, 513] width 89 height 35
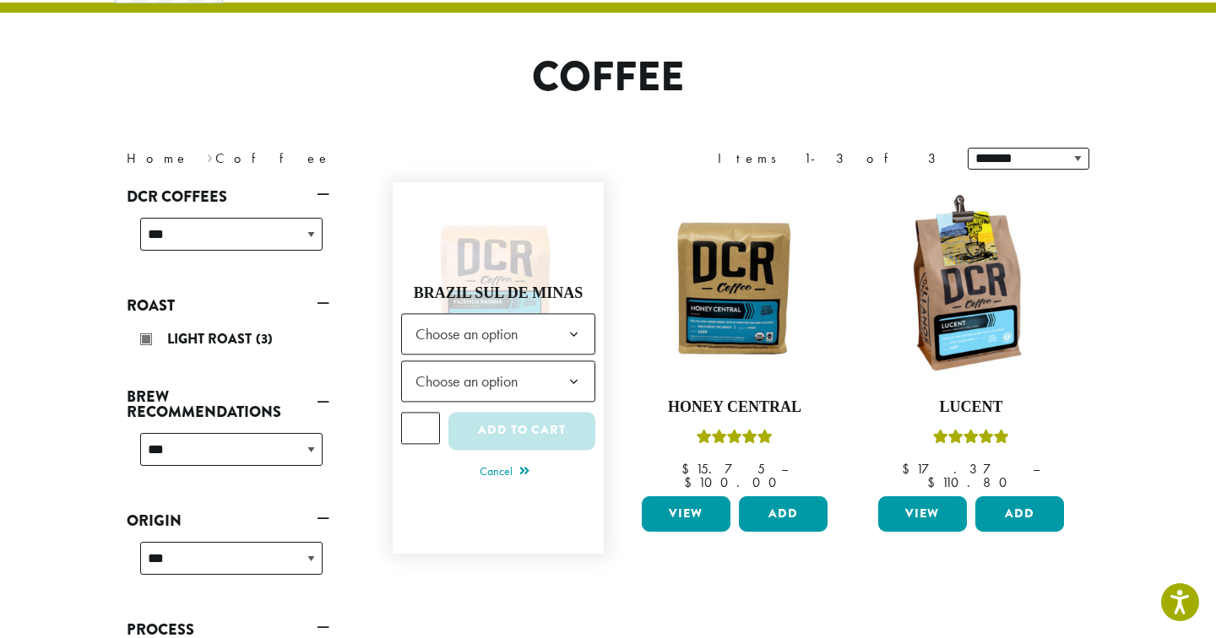
click at [555, 328] on b at bounding box center [573, 334] width 41 height 41
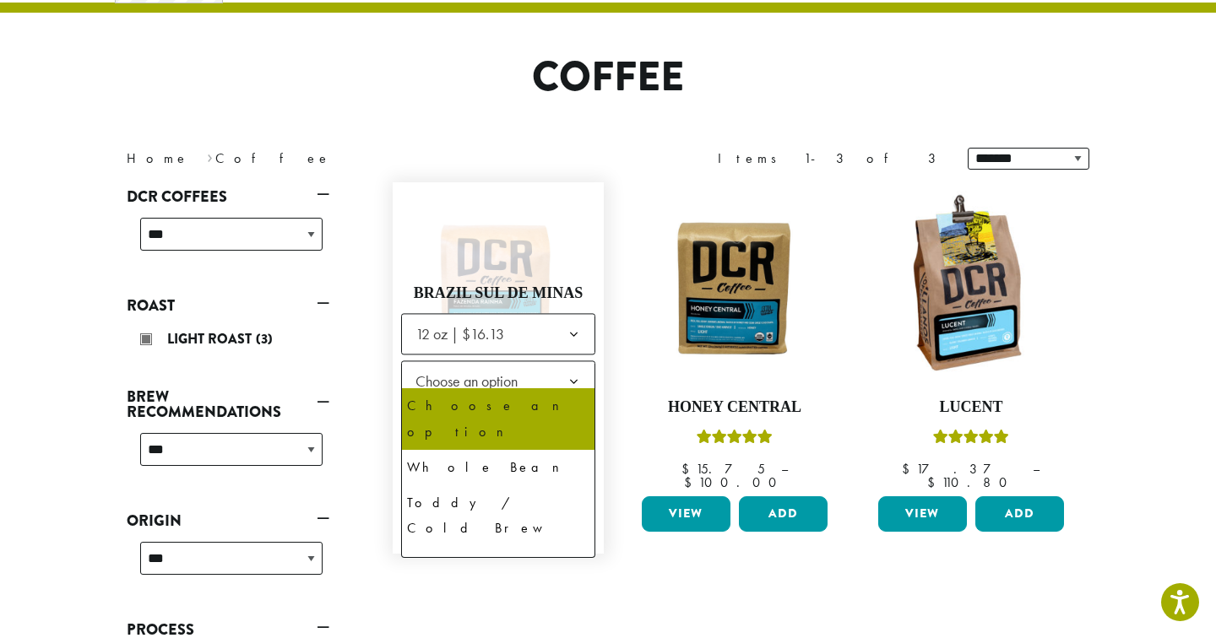
click at [519, 368] on span "Choose an option" at bounding box center [472, 381] width 126 height 33
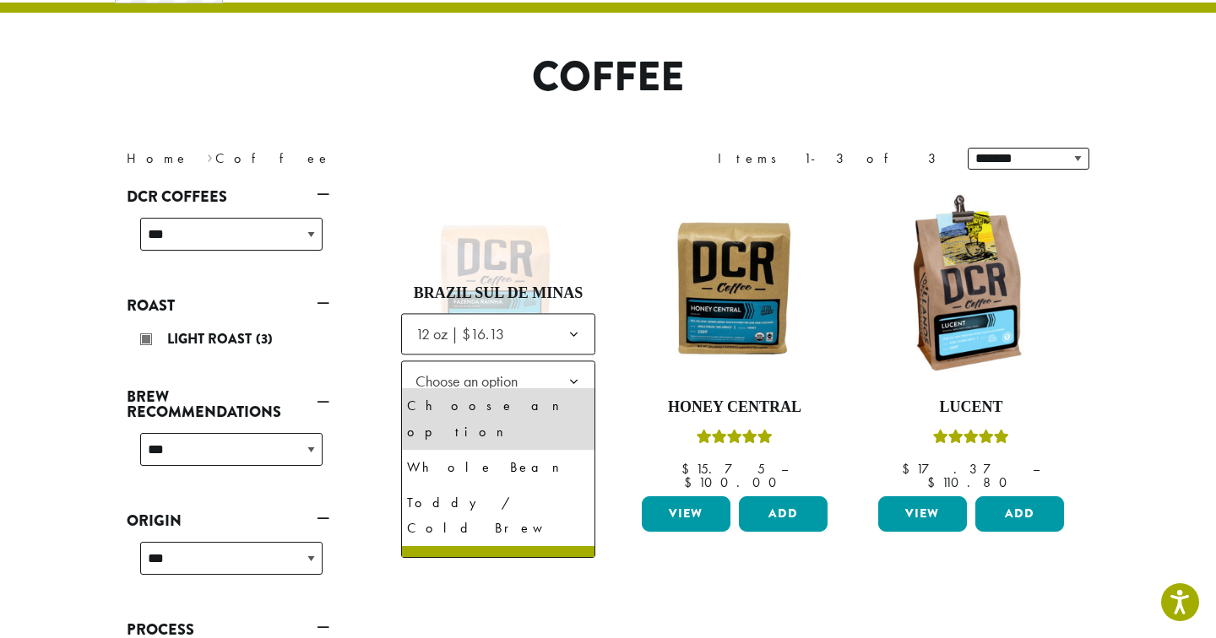
select select "*********"
select select "**********"
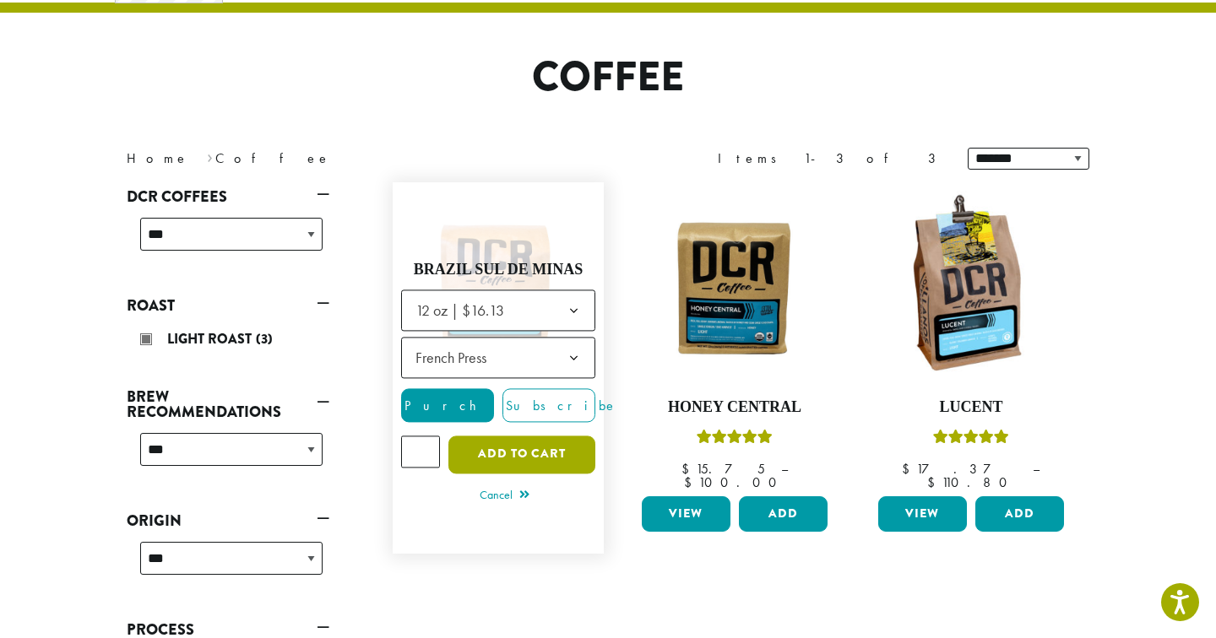
click at [540, 448] on button "Add to cart" at bounding box center [521, 455] width 147 height 38
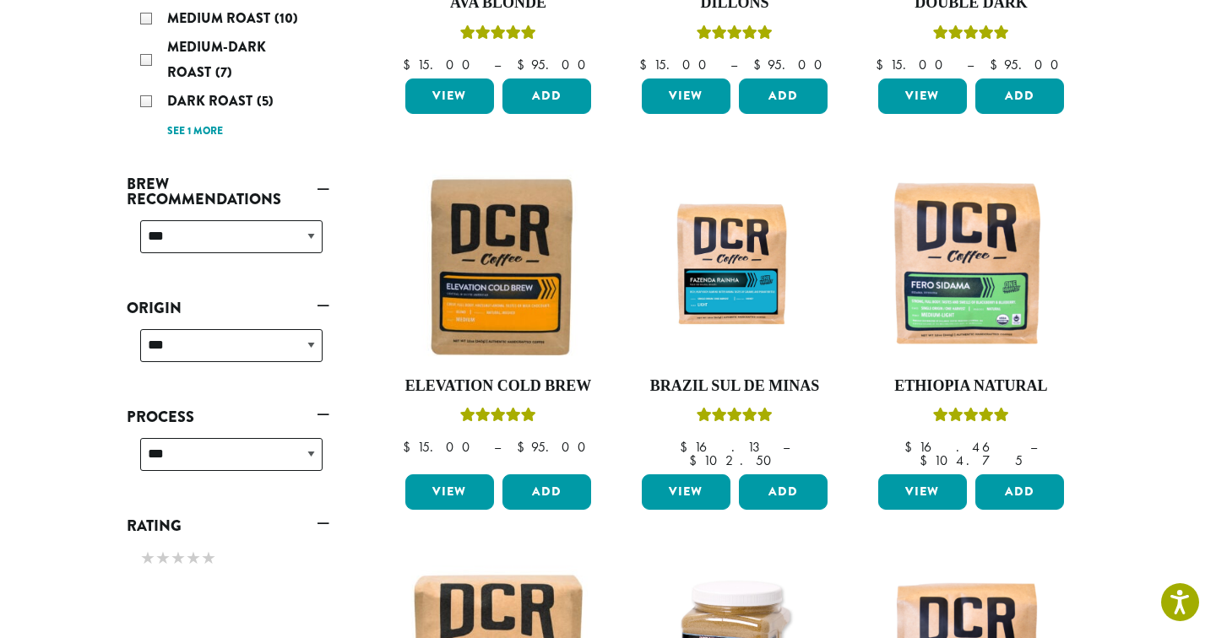
scroll to position [273, 0]
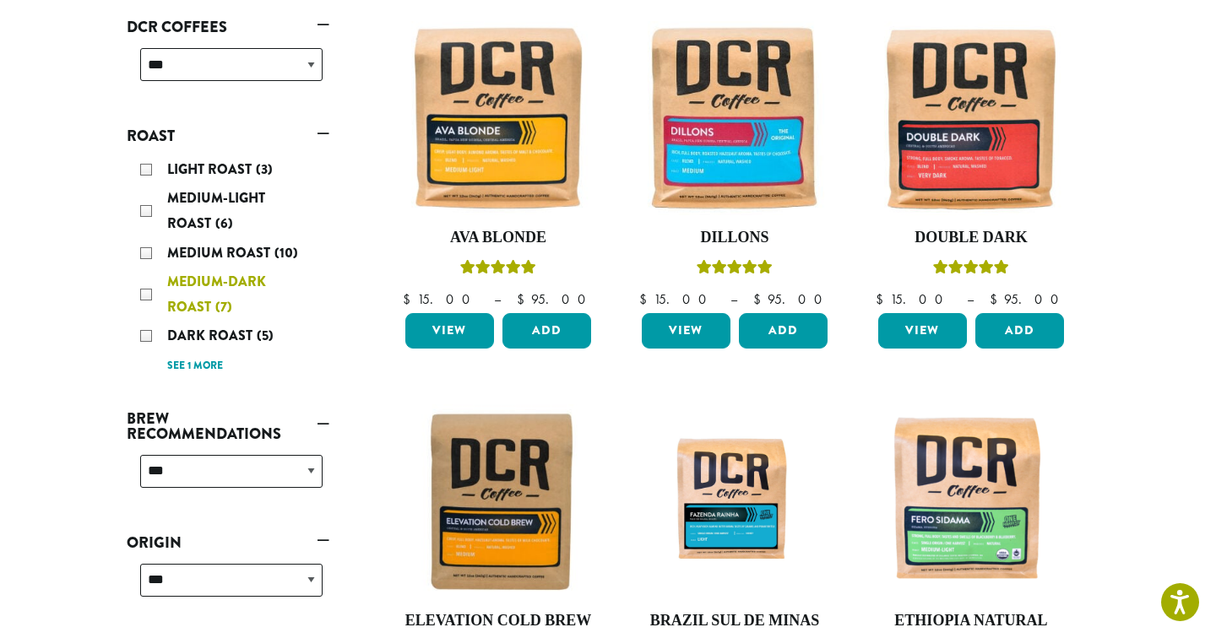
click at [208, 281] on span "Medium-Dark Roast" at bounding box center [216, 294] width 99 height 45
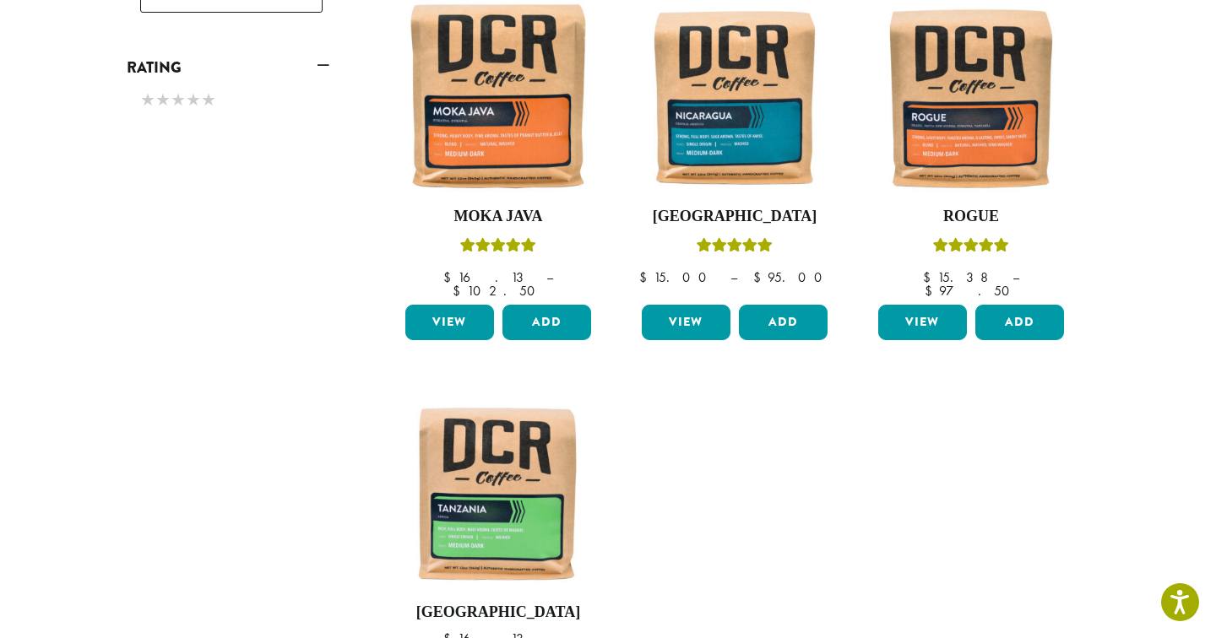
scroll to position [692, 0]
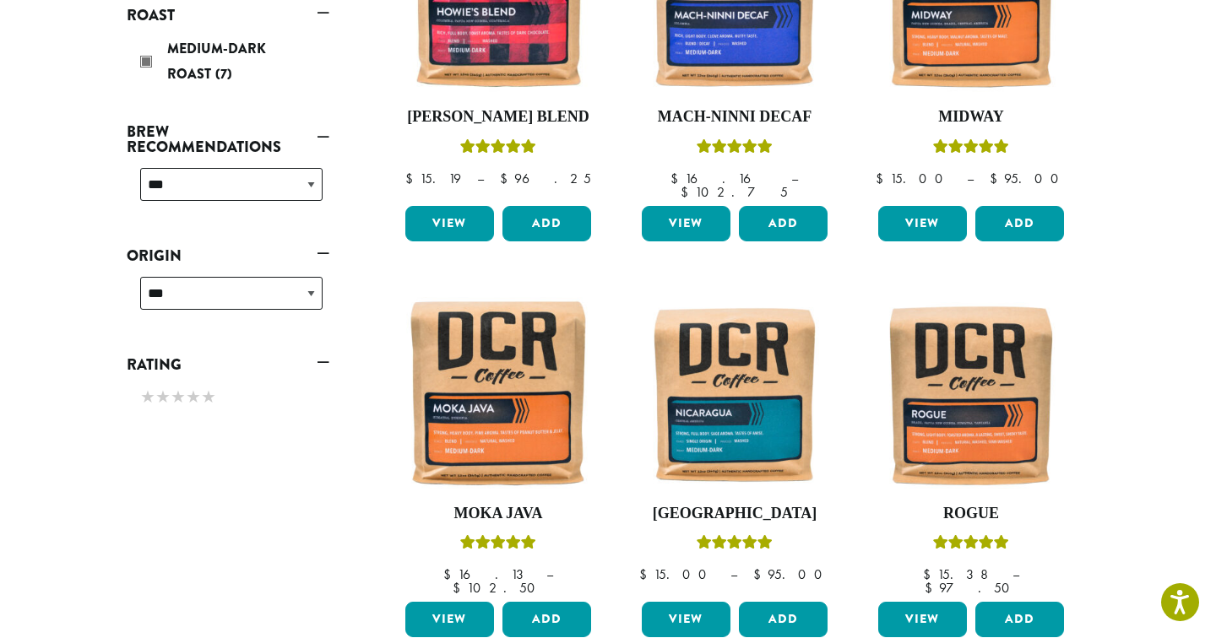
scroll to position [392, 0]
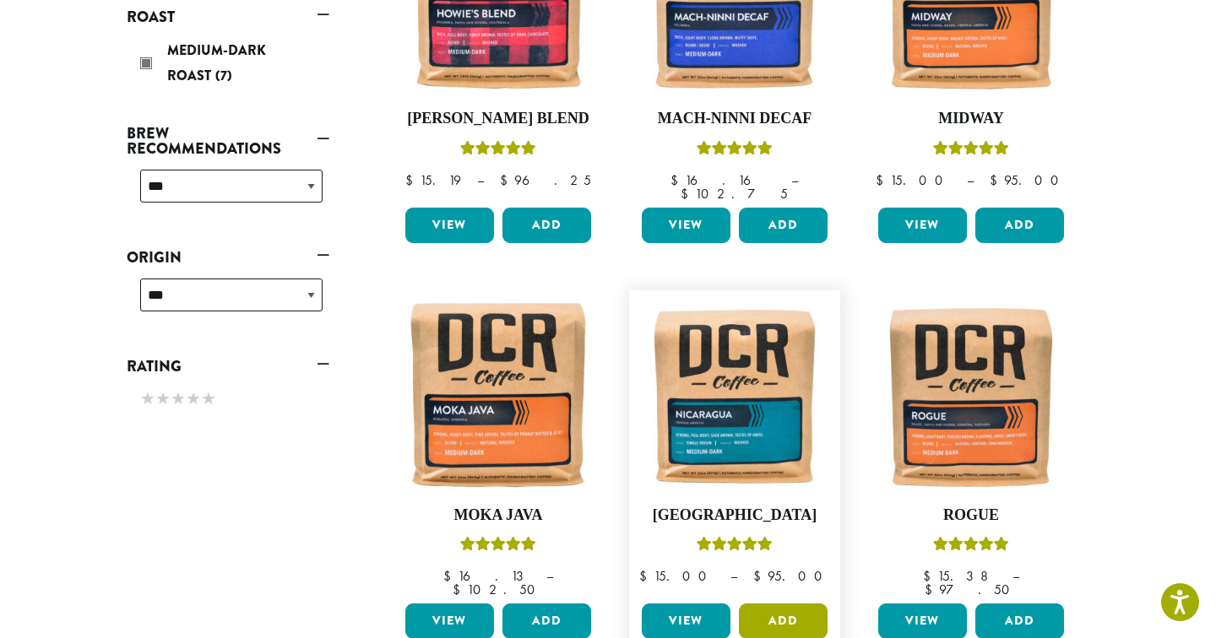
click at [784, 604] on button "Add" at bounding box center [783, 621] width 89 height 35
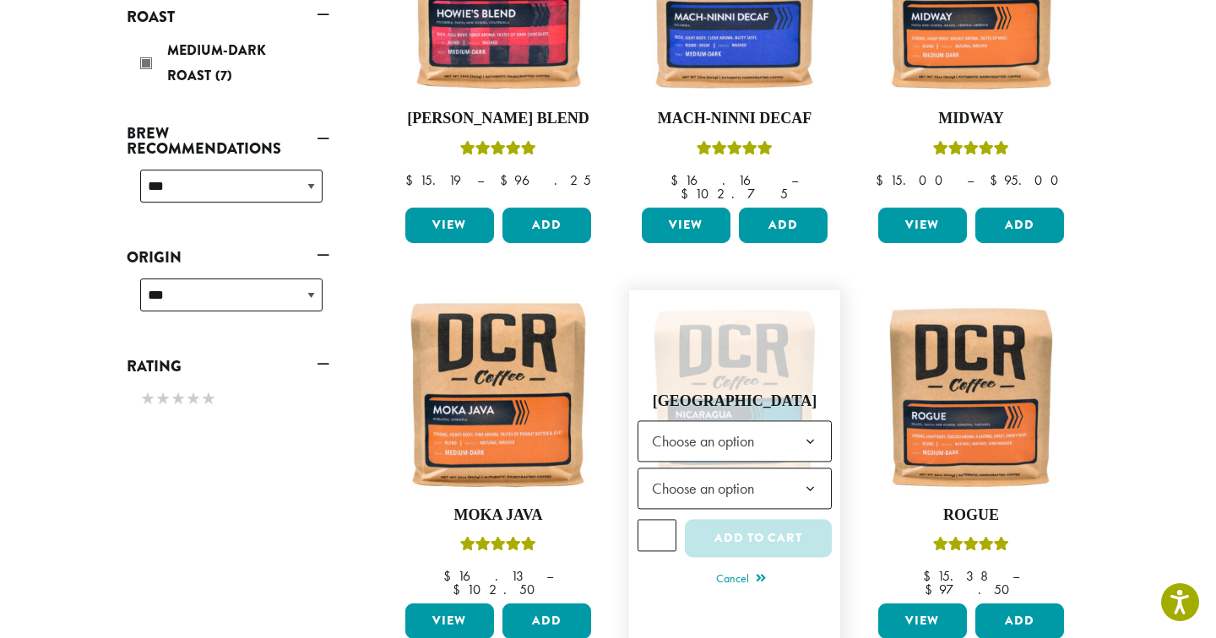
click at [798, 422] on b at bounding box center [809, 442] width 41 height 41
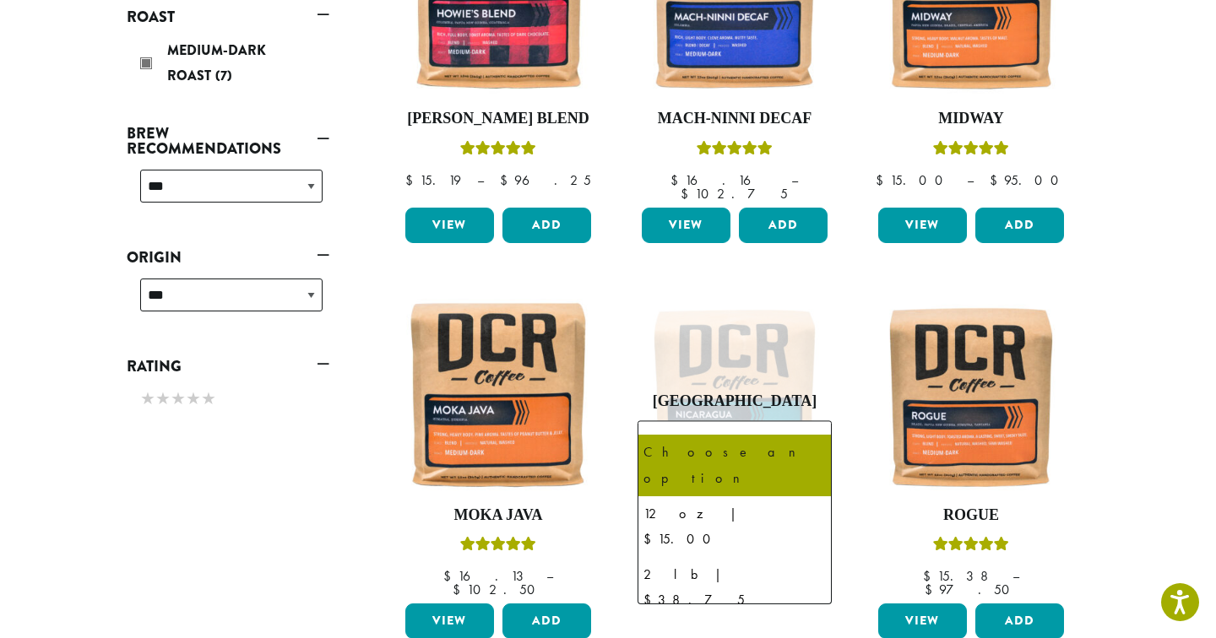
click at [274, 516] on div "**********" at bounding box center [228, 505] width 228 height 1222
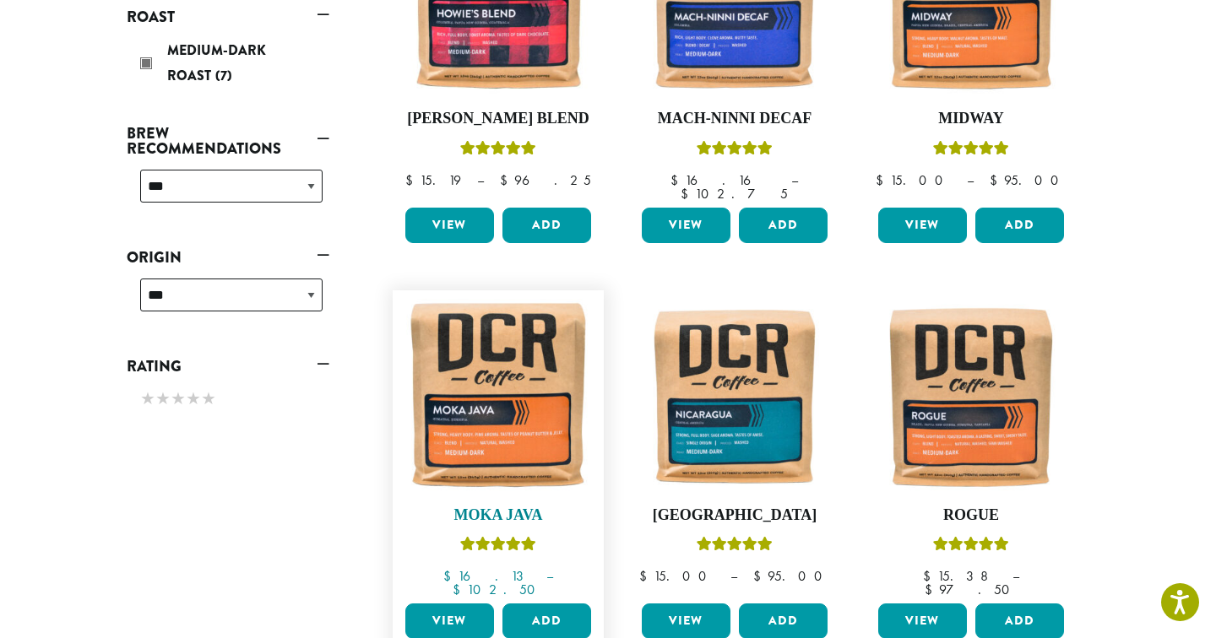
click at [434, 416] on img at bounding box center [498, 396] width 194 height 194
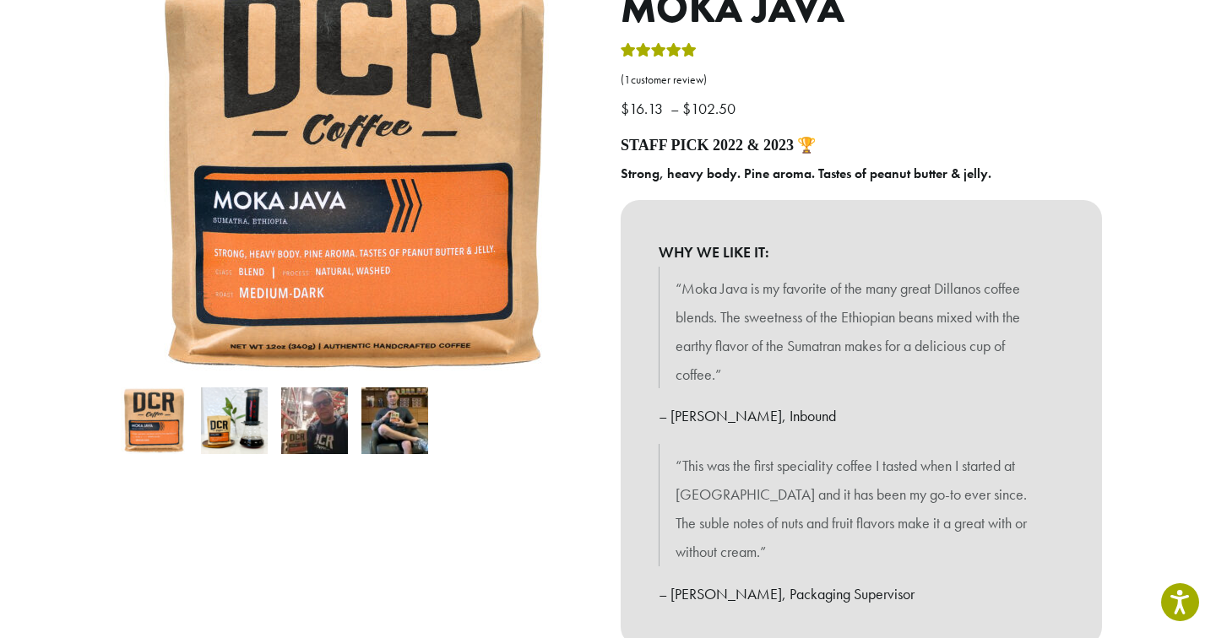
scroll to position [554, 0]
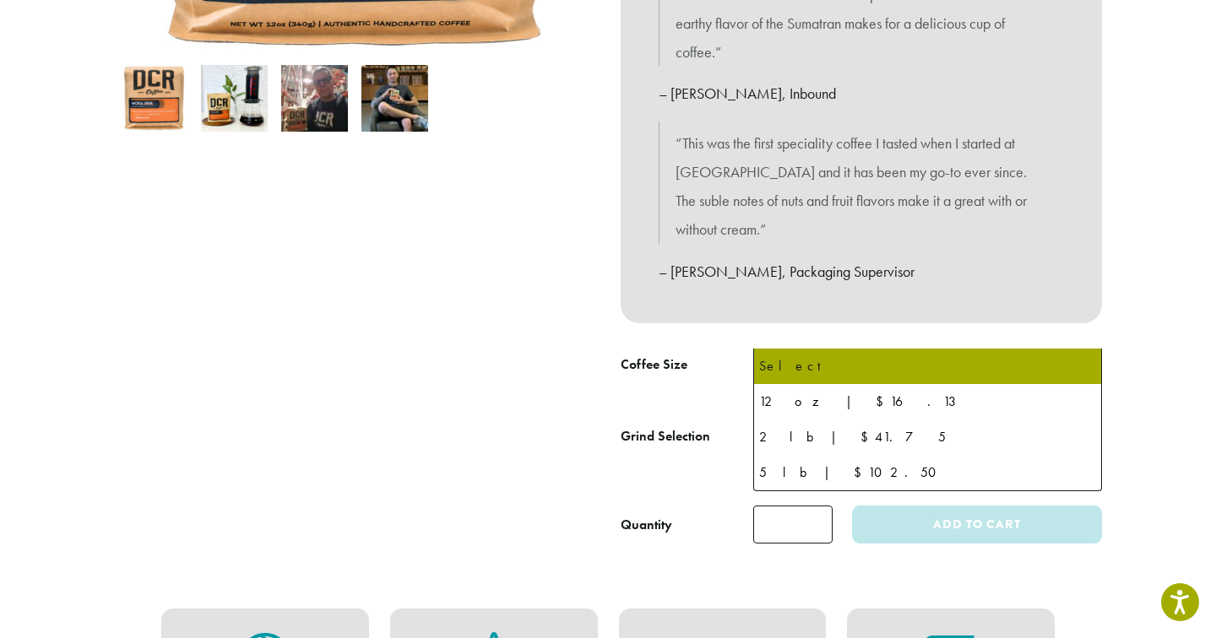
click at [931, 349] on span "Select" at bounding box center [927, 369] width 349 height 41
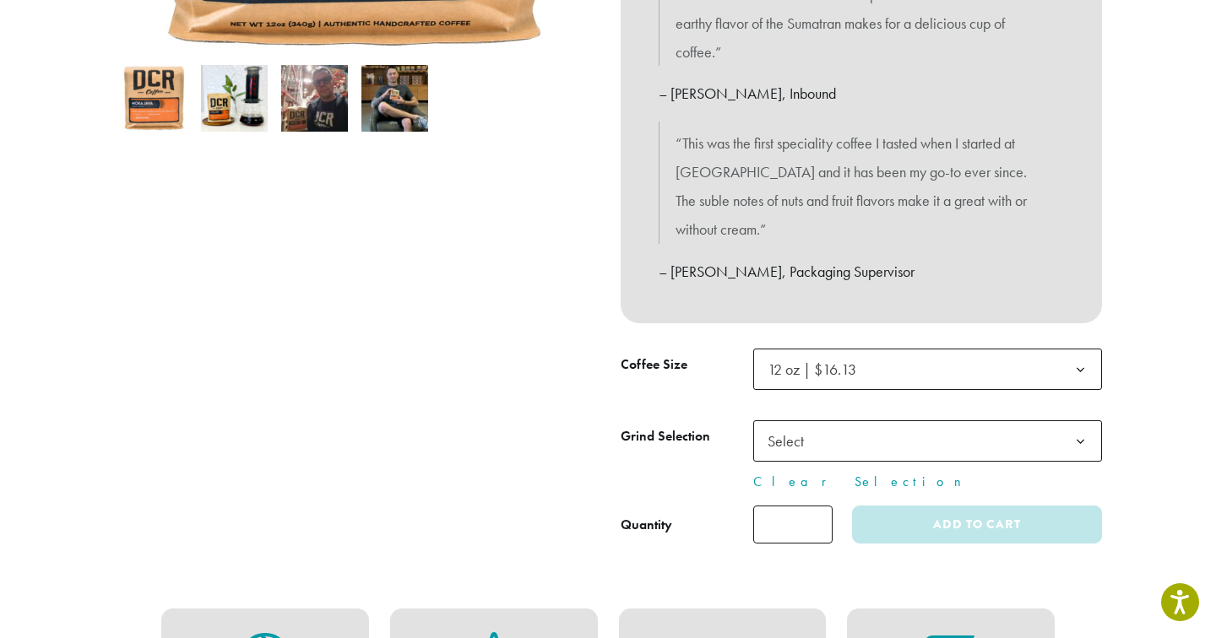
click at [928, 420] on span "Select" at bounding box center [927, 440] width 349 height 41
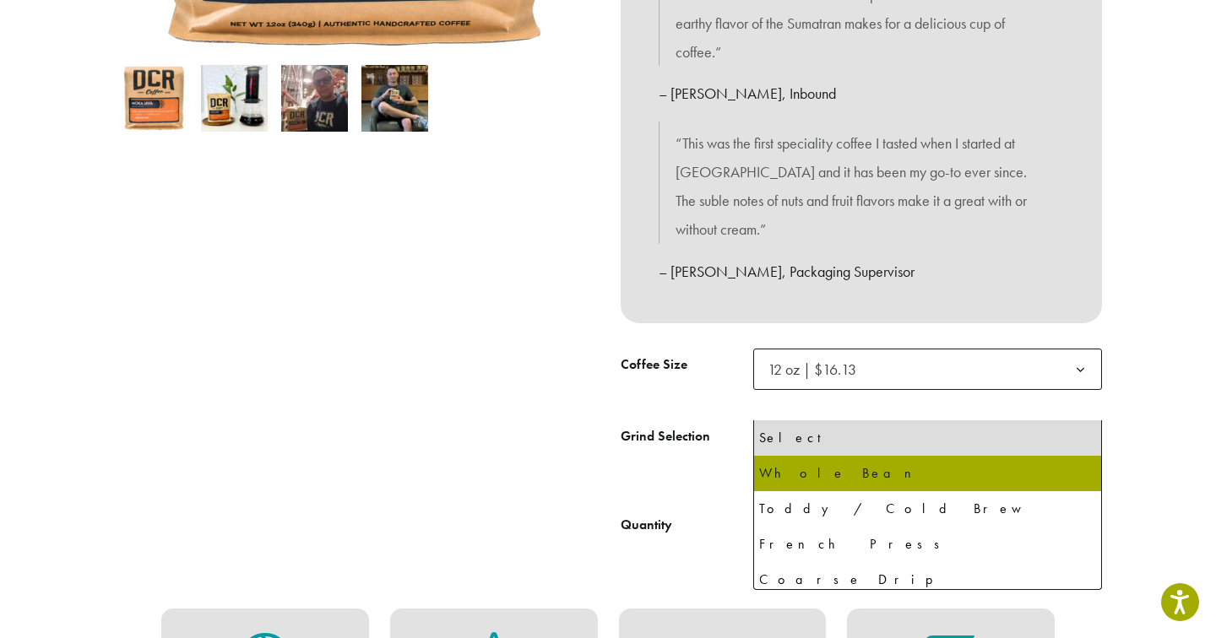
select select "*********"
select select "**********"
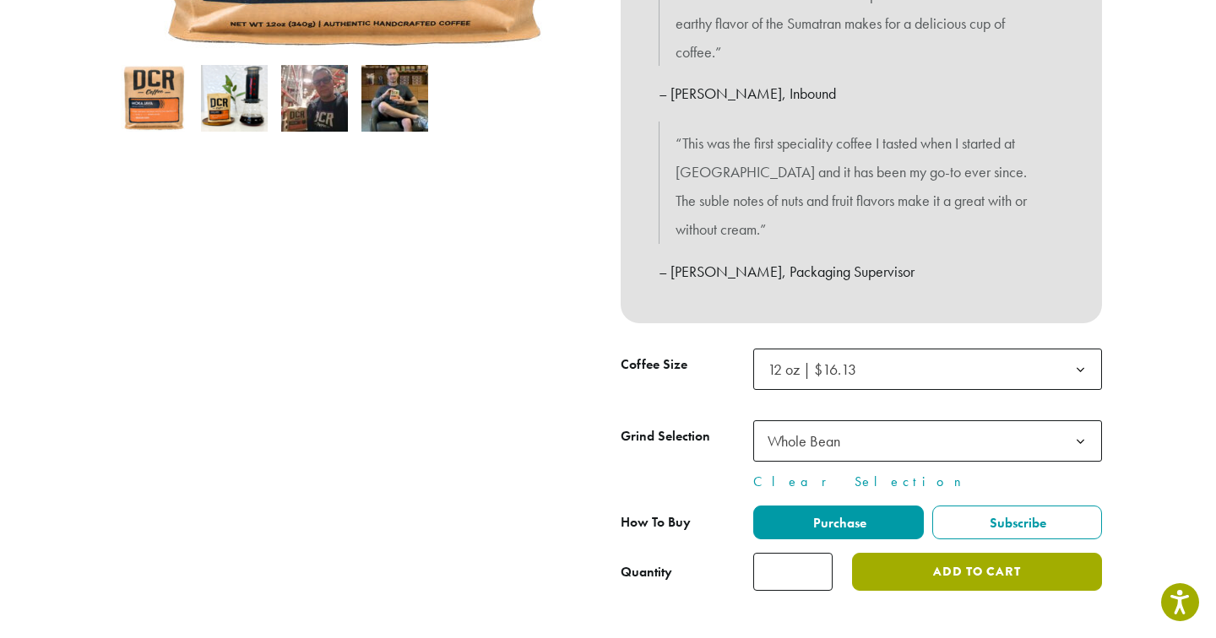
click at [932, 553] on button "Add to cart" at bounding box center [977, 572] width 250 height 38
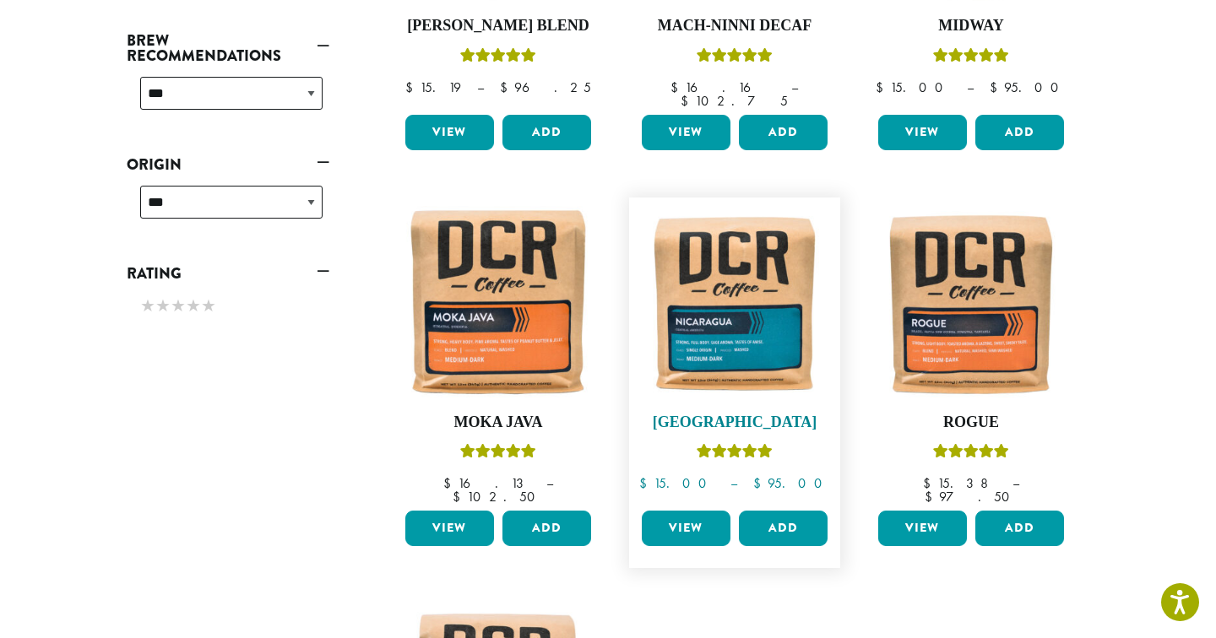
scroll to position [486, 0]
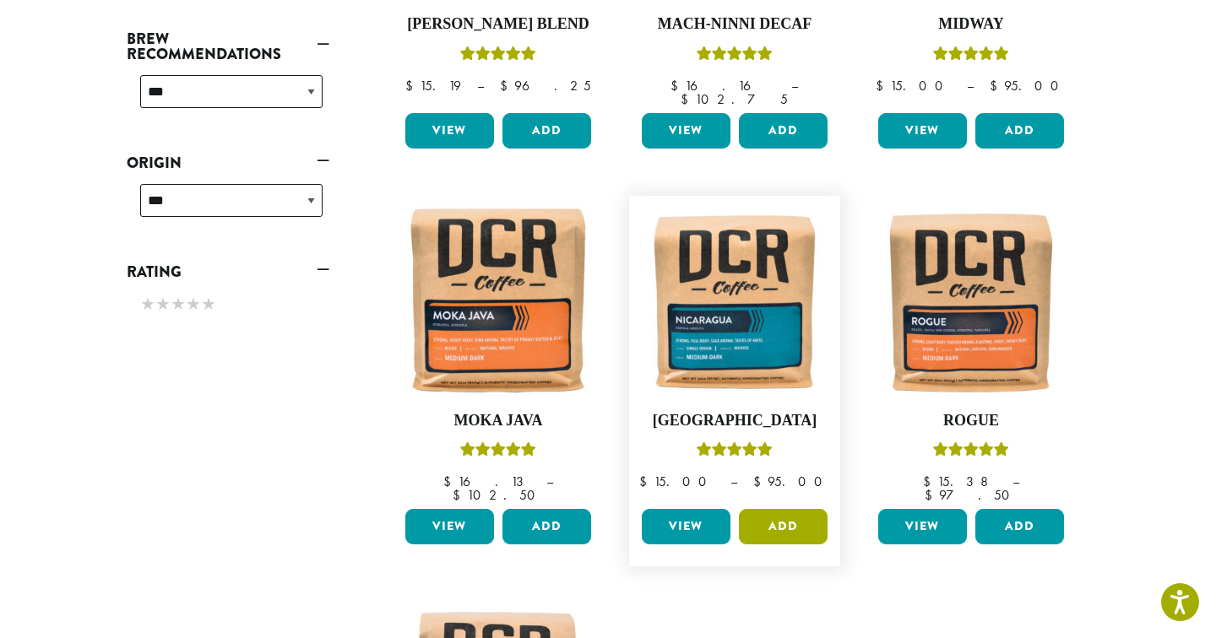
click at [752, 509] on button "Add" at bounding box center [783, 526] width 89 height 35
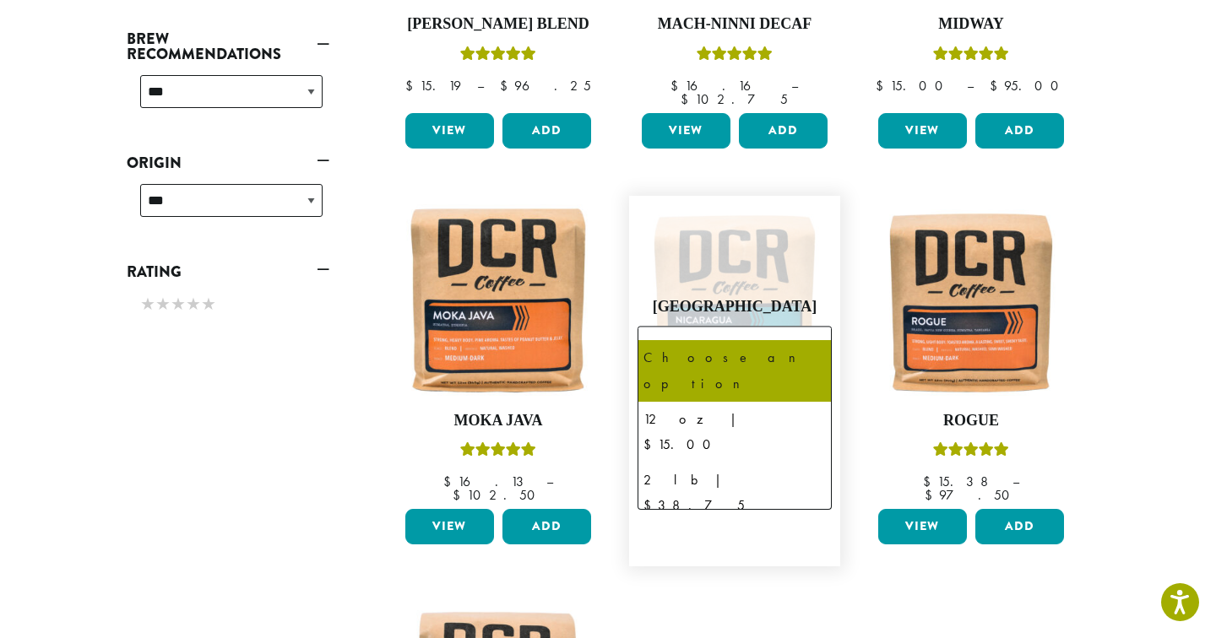
click at [763, 331] on span "Choose an option" at bounding box center [708, 347] width 126 height 33
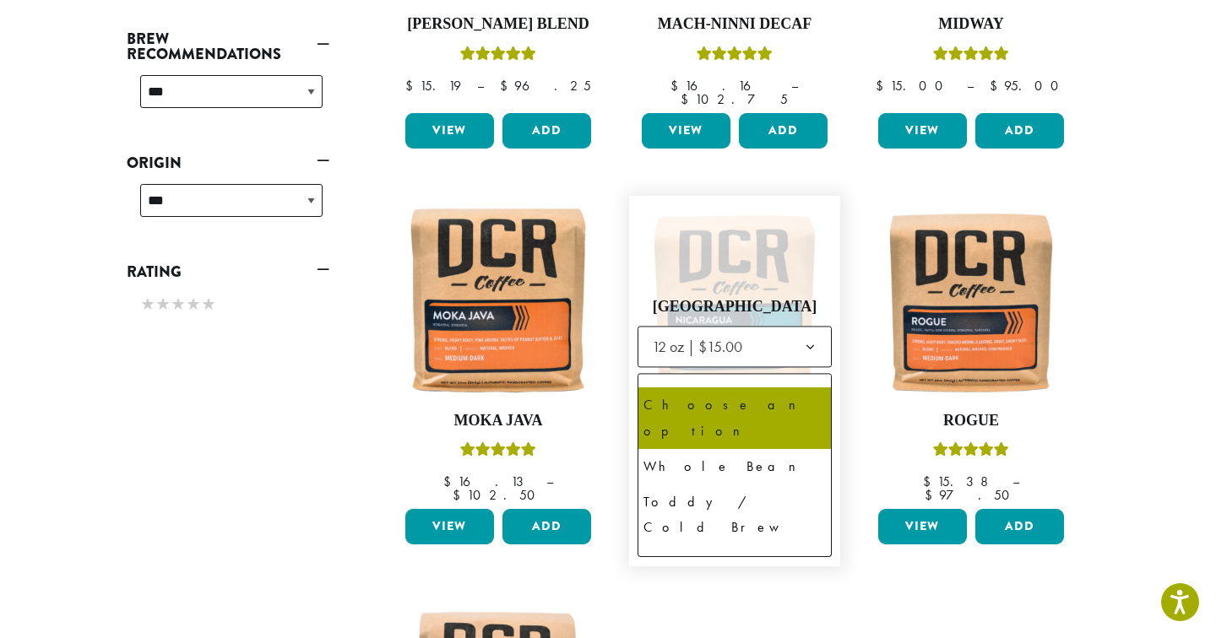
click at [799, 377] on b at bounding box center [809, 395] width 41 height 41
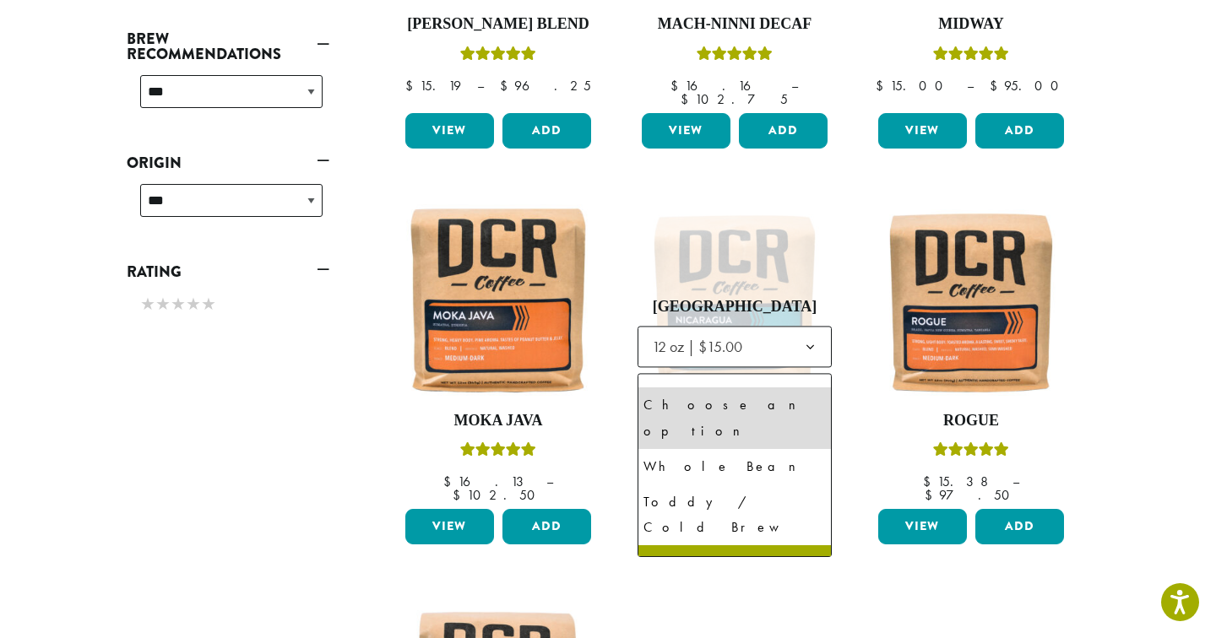
select select "*********"
select select "**********"
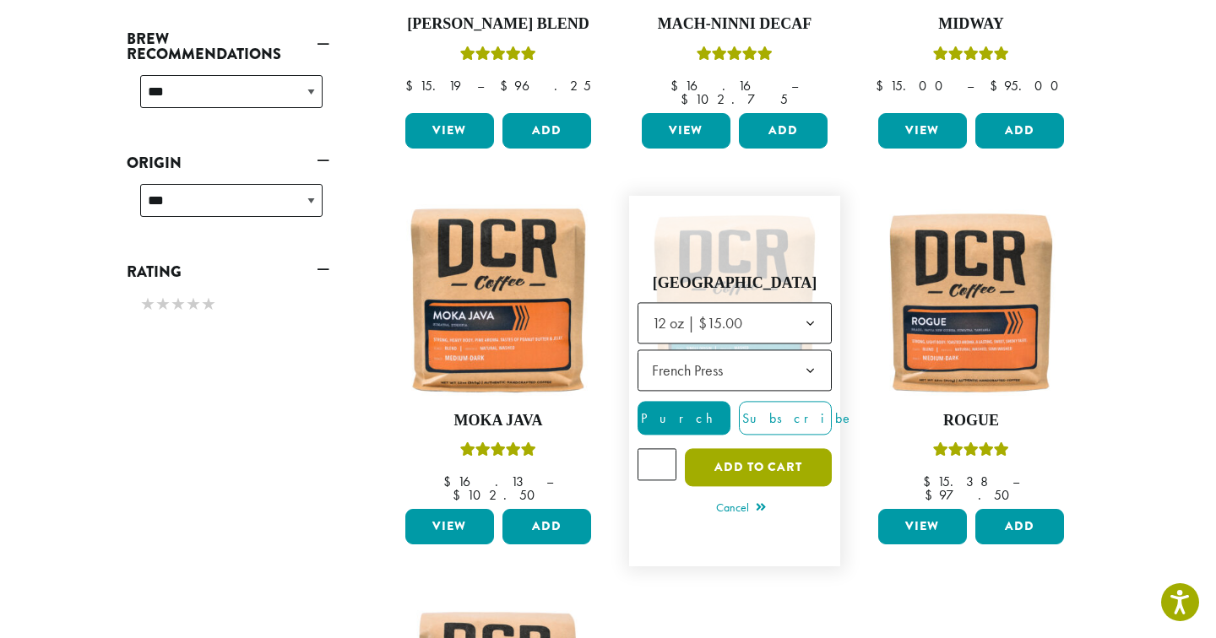
click at [743, 449] on button "Add to cart" at bounding box center [758, 468] width 147 height 38
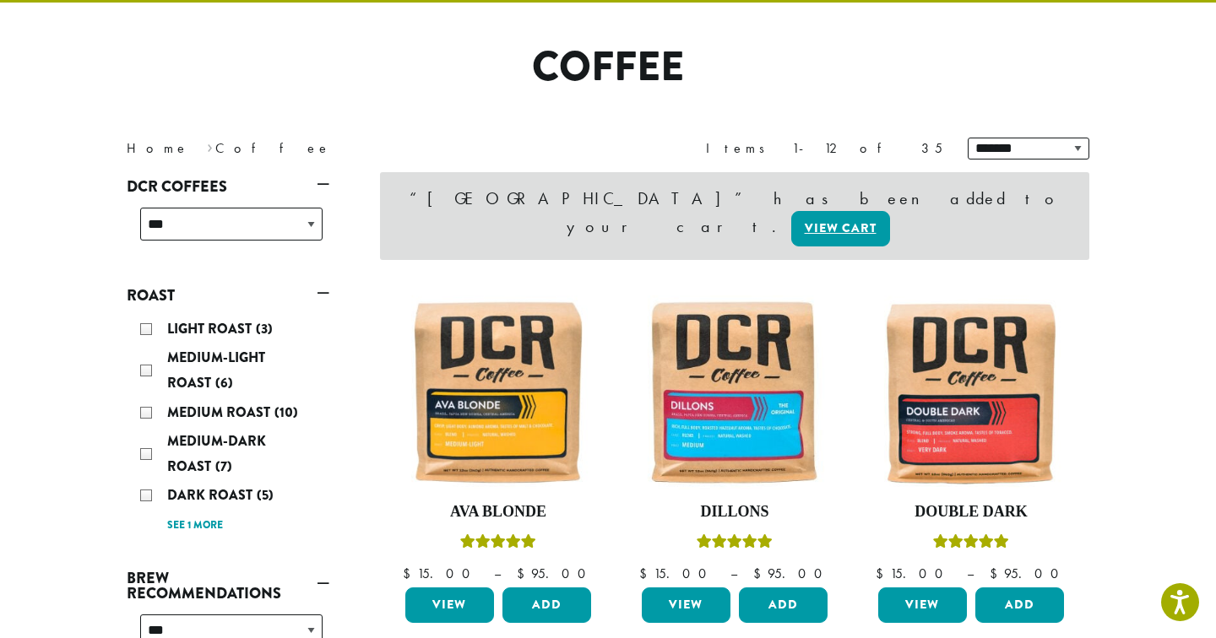
scroll to position [111, 0]
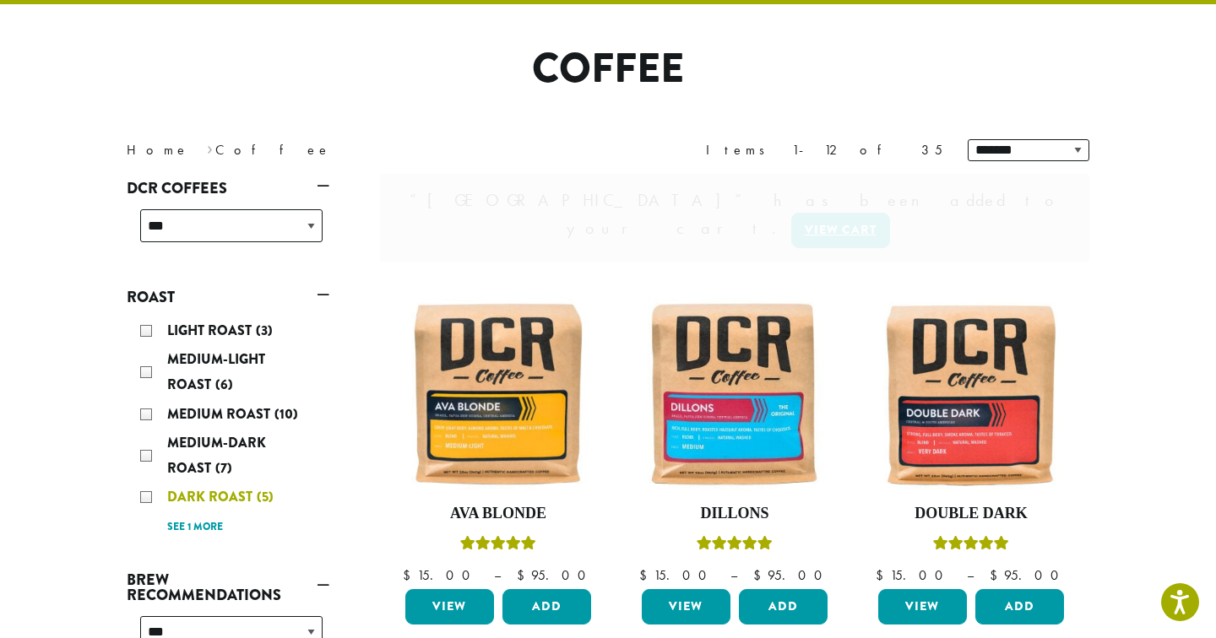
click at [194, 494] on span "Dark Roast" at bounding box center [212, 496] width 90 height 19
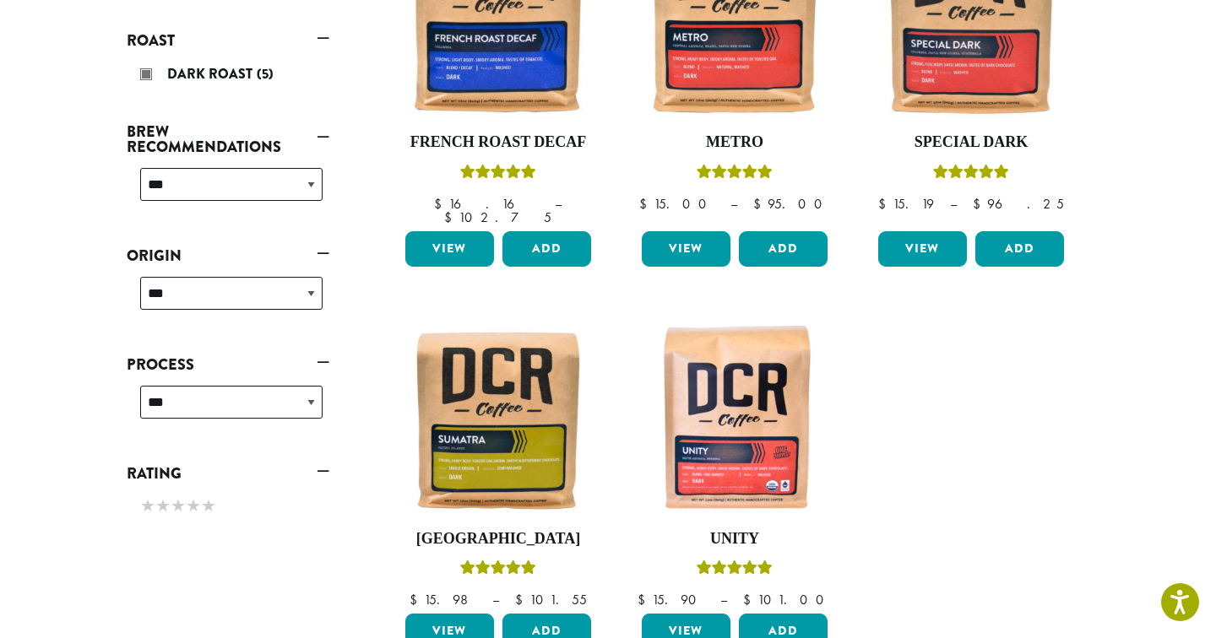
scroll to position [367, 0]
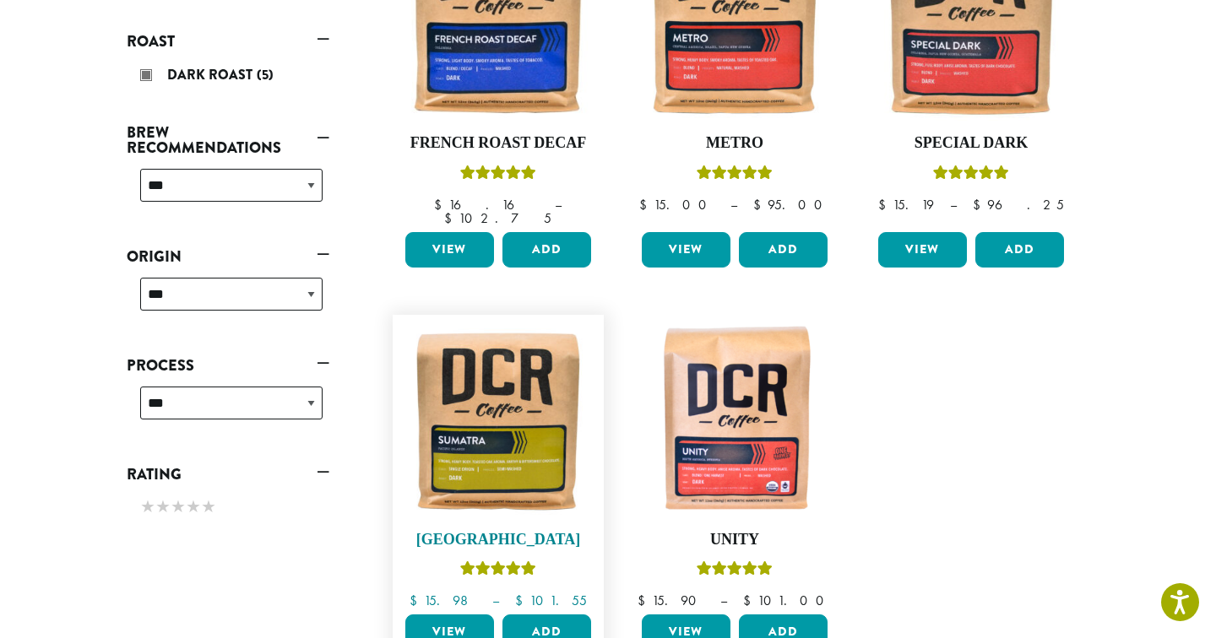
click at [538, 411] on img at bounding box center [498, 420] width 194 height 194
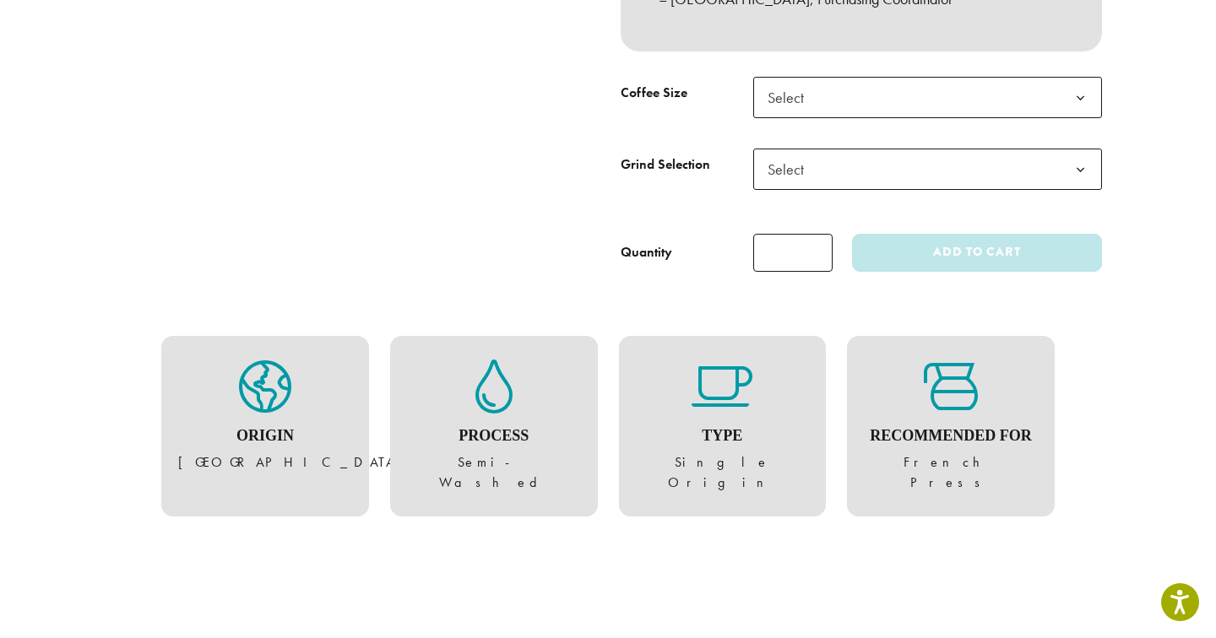
scroll to position [679, 0]
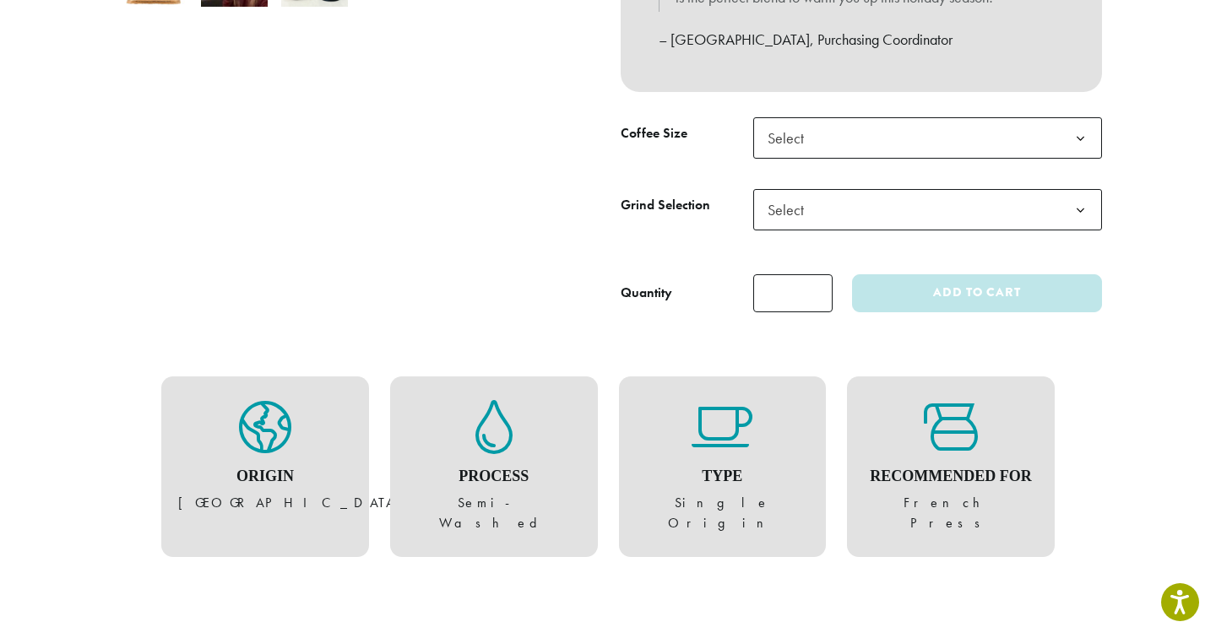
click at [979, 121] on span "Select" at bounding box center [927, 137] width 349 height 41
click at [960, 203] on span "Select" at bounding box center [927, 209] width 349 height 41
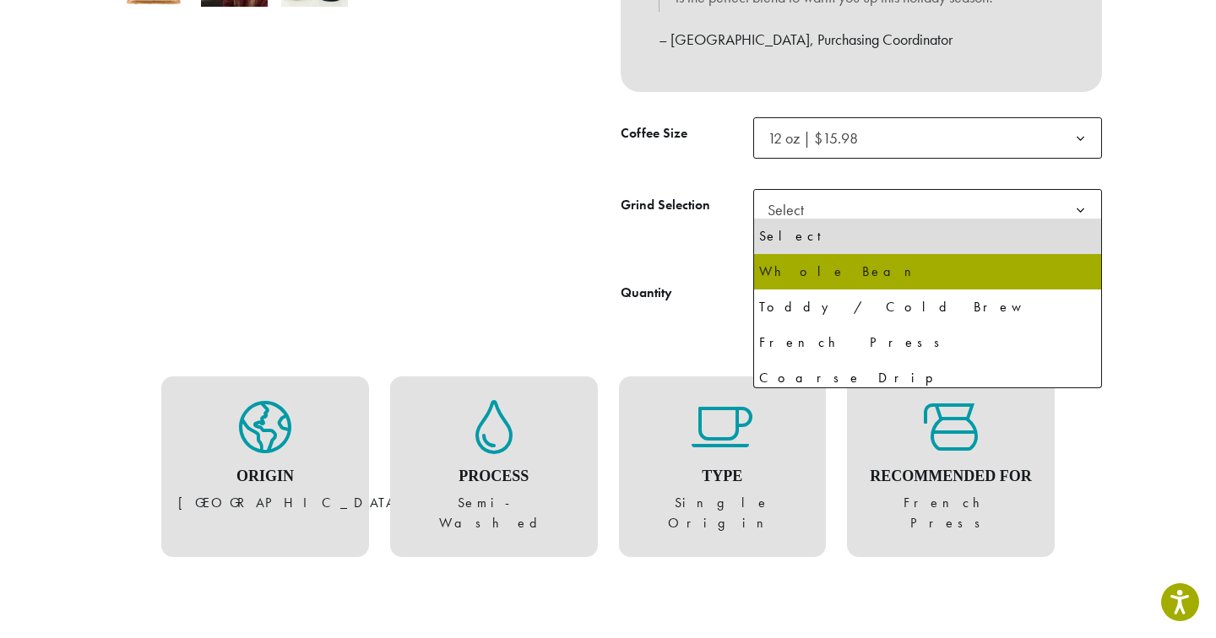
select select "*********"
select select "**********"
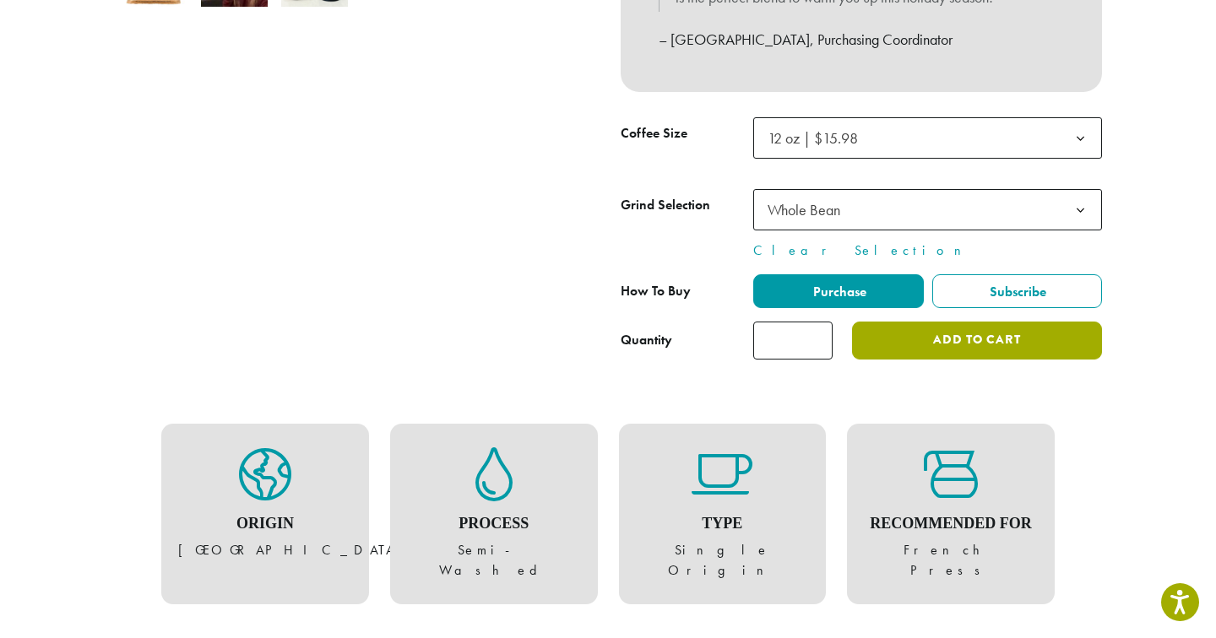
click at [944, 335] on button "Add to cart" at bounding box center [977, 341] width 250 height 38
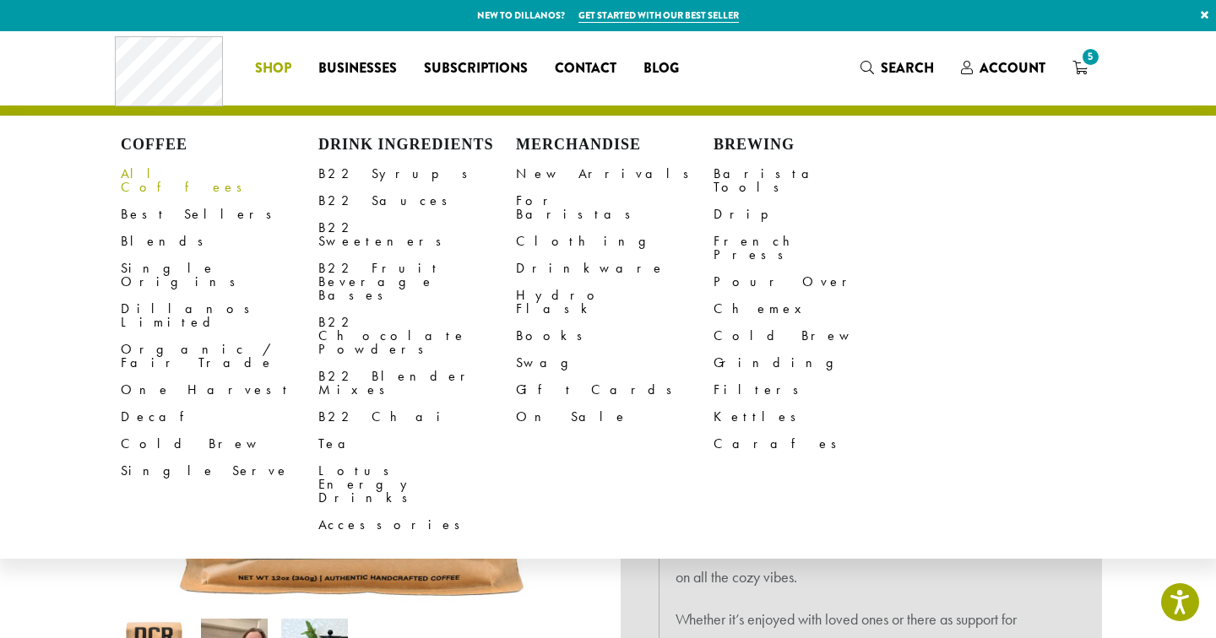
click at [154, 177] on link "All Coffees" at bounding box center [220, 180] width 198 height 41
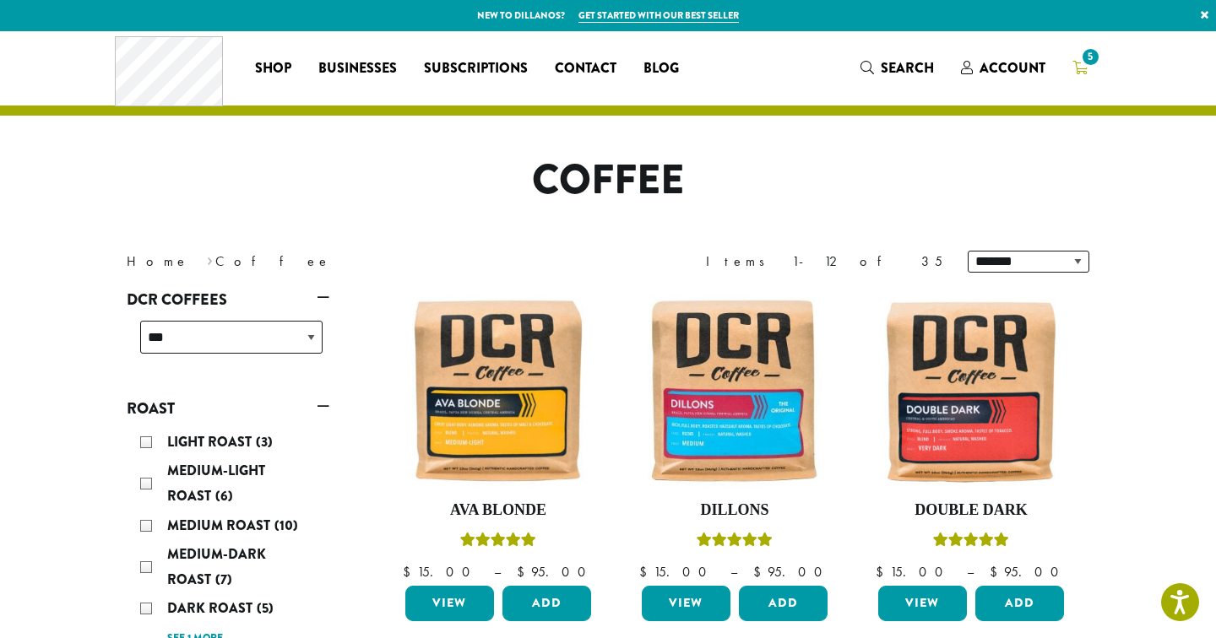
click at [1082, 64] on span "5" at bounding box center [1090, 57] width 23 height 23
